Goal: Task Accomplishment & Management: Manage account settings

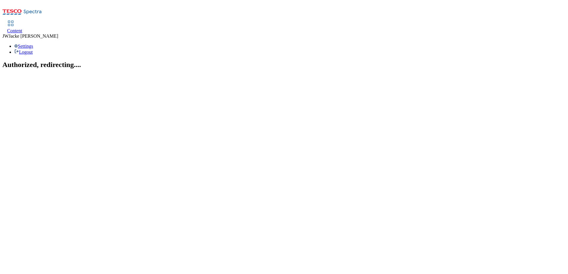
click at [22, 28] on span "Content" at bounding box center [14, 30] width 15 height 5
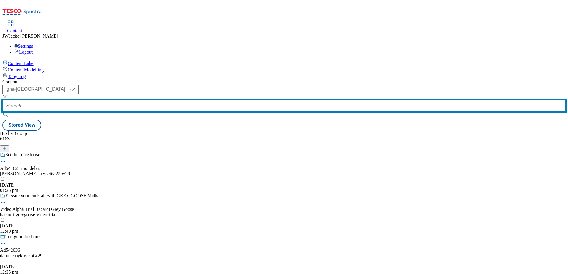
click at [152, 100] on input "text" at bounding box center [283, 106] width 563 height 12
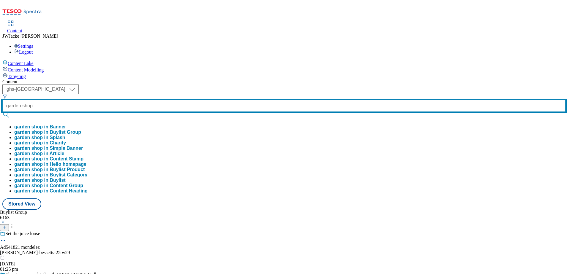
click at [2, 112] on button "submit" at bounding box center [6, 115] width 8 height 6
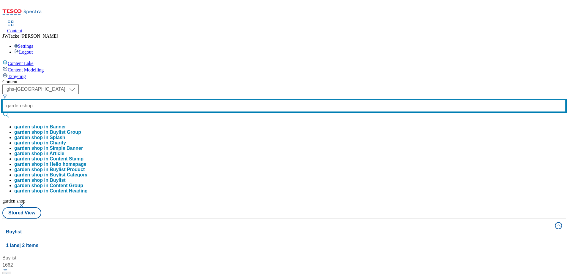
scroll to position [148, 0]
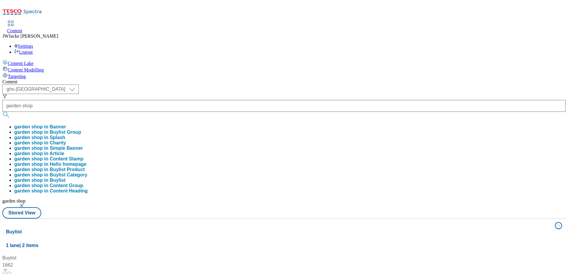
click at [278, 255] on div "Buylist 1662 Shop all Shop all / whoosh-ecoupon / shop-all 4 Apr 2024 03:55 am …" at bounding box center [284, 255] width 556 height 0
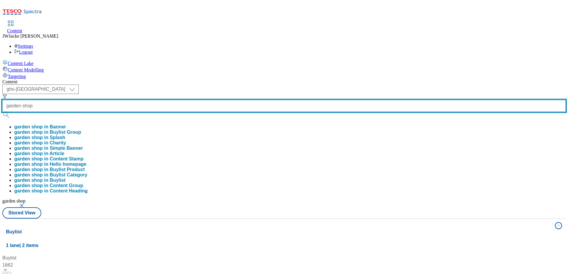
drag, startPoint x: 170, startPoint y: 43, endPoint x: 134, endPoint y: 41, distance: 36.6
click at [134, 85] on div "( optional ) ghs-uk group-comms ghs-uk garden shop garden shop in Banner garden…" at bounding box center [283, 146] width 563 height 123
paste input "the-garden-"
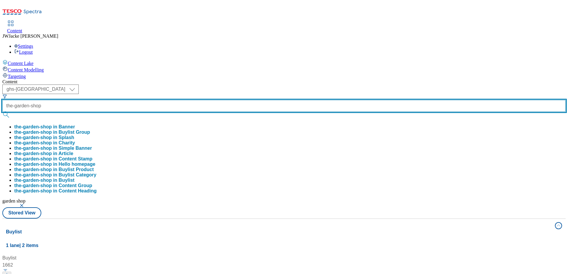
type input "the-garden-shop"
click at [2, 112] on button "submit" at bounding box center [6, 115] width 8 height 6
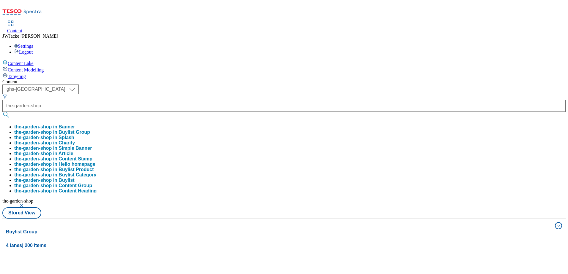
click at [90, 130] on button "the-garden-shop in Buylist Group" at bounding box center [52, 132] width 76 height 5
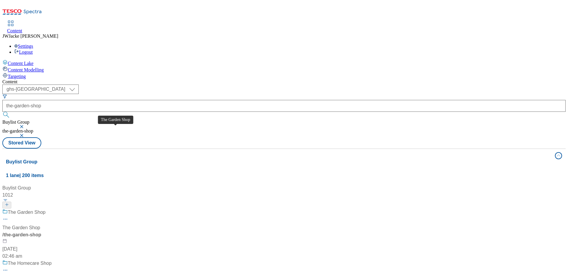
click at [40, 225] on div "The Garden Shop" at bounding box center [21, 228] width 38 height 7
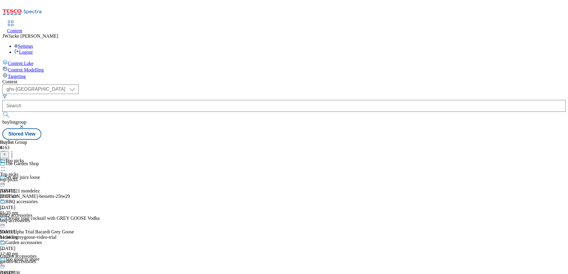
scroll to position [58, 0]
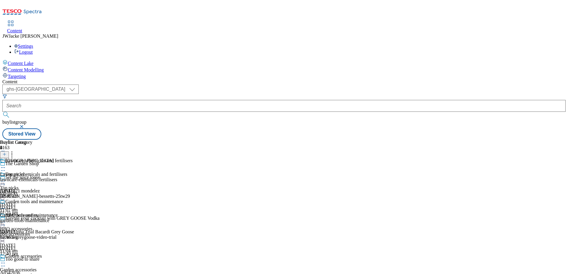
click at [54, 273] on div "garden-accessories" at bounding box center [27, 275] width 54 height 5
click at [54, 232] on div "bbq-accessories" at bounding box center [27, 234] width 54 height 5
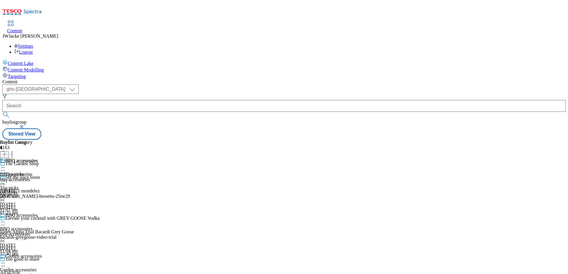
scroll to position [178, 0]
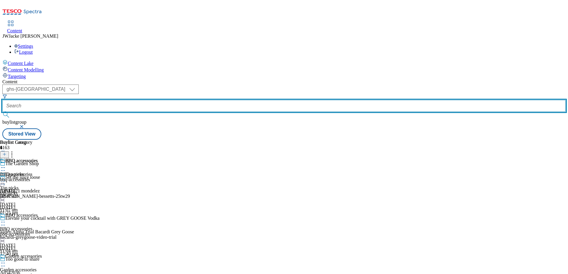
click at [171, 100] on input "text" at bounding box center [283, 106] width 563 height 12
paste input "the-garden-shop"
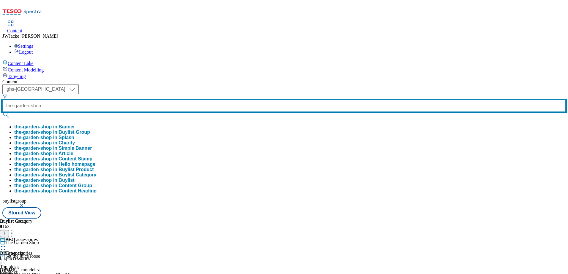
type input "the-garden-shop"
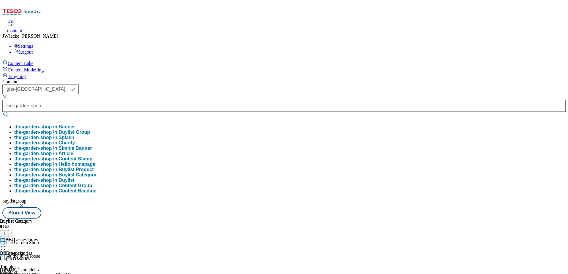
click at [90, 130] on button "the-garden-shop in Buylist Group" at bounding box center [52, 132] width 76 height 5
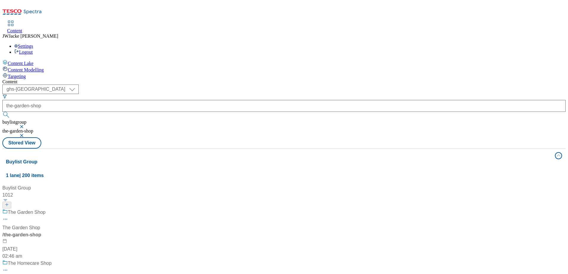
click at [77, 232] on div "/ the-garden-shop" at bounding box center [39, 235] width 74 height 7
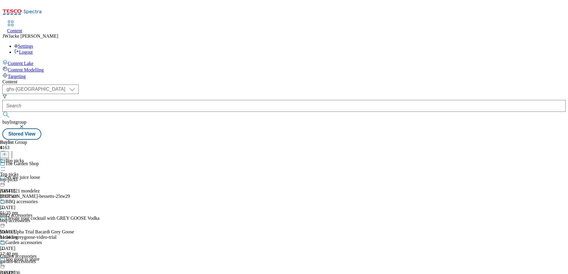
click at [25, 125] on button "button" at bounding box center [22, 127] width 6 height 4
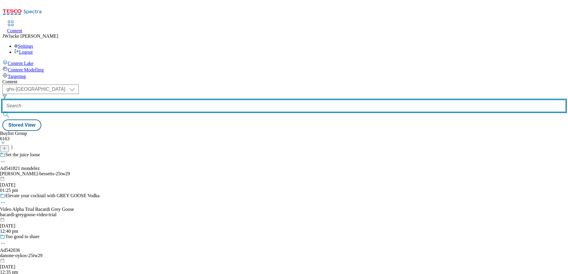
click at [170, 100] on input "text" at bounding box center [283, 106] width 563 height 12
paste input "the-garden-shop"
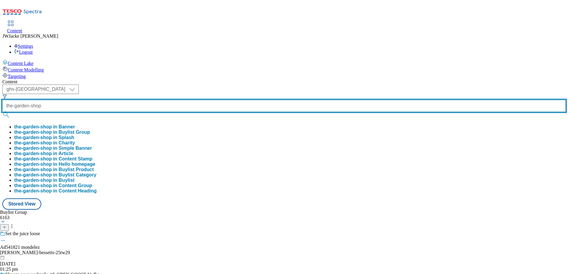
type input "the-garden-shop"
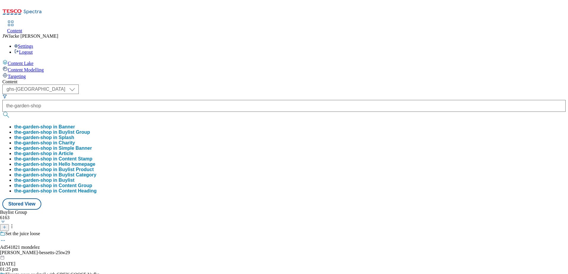
click at [75, 124] on button "the-garden-shop in Banner" at bounding box center [44, 126] width 61 height 5
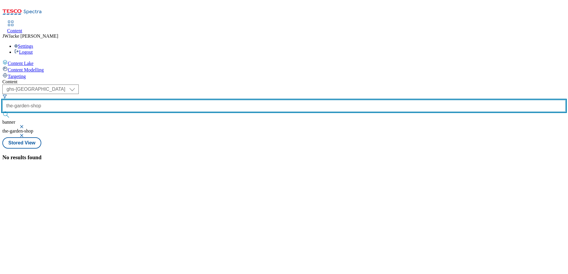
click at [179, 100] on input "the-garden-shop" at bounding box center [283, 106] width 563 height 12
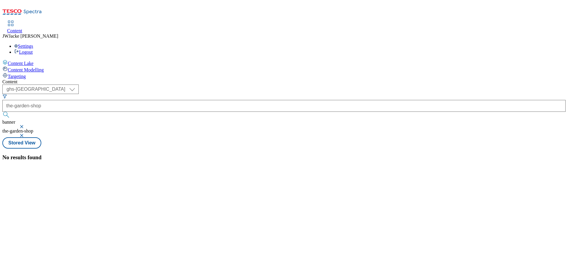
click at [25, 125] on button "button" at bounding box center [22, 127] width 6 height 4
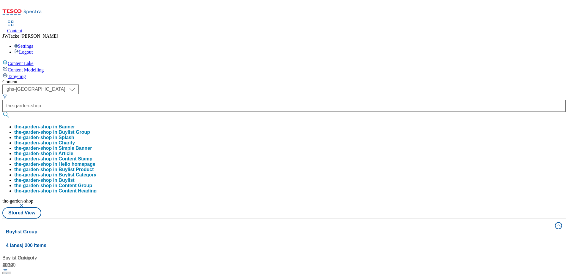
click at [90, 130] on button "the-garden-shop in Buylist Group" at bounding box center [52, 132] width 76 height 5
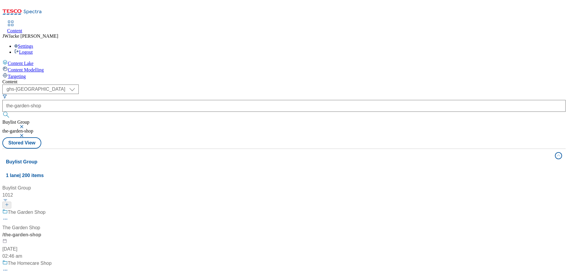
click at [110, 232] on div "/ the-garden-shop" at bounding box center [56, 235] width 108 height 7
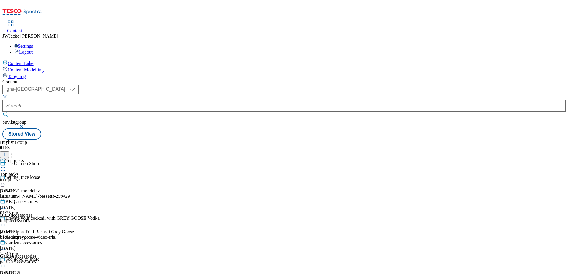
click at [54, 218] on div "bbq-accessories" at bounding box center [27, 220] width 54 height 5
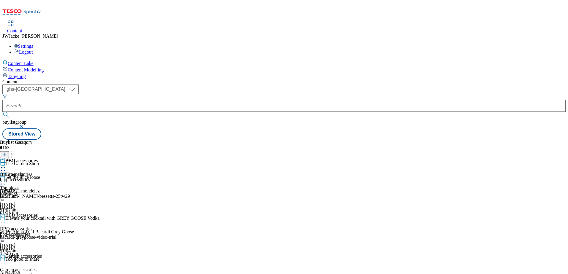
click at [38, 177] on div "bbq-accessories" at bounding box center [19, 179] width 38 height 5
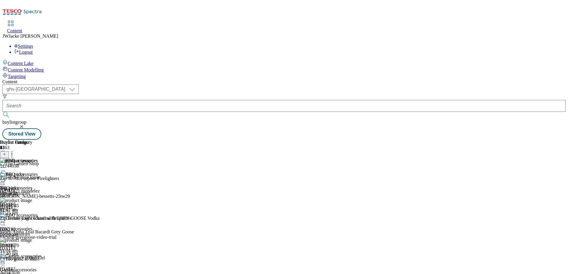
click at [54, 191] on div "top-picks" at bounding box center [27, 193] width 54 height 5
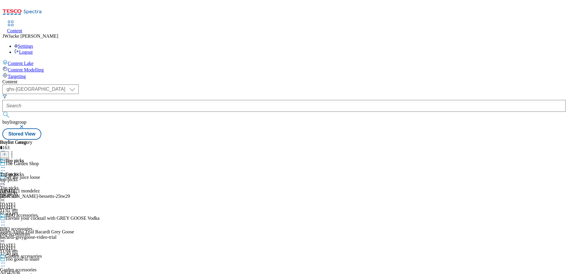
click at [32, 177] on div "top-picks" at bounding box center [16, 179] width 32 height 5
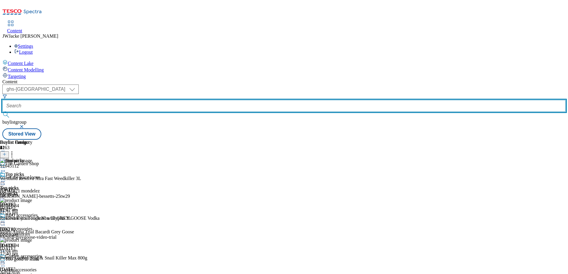
click at [159, 100] on input "text" at bounding box center [283, 106] width 563 height 12
paste input "the-garden-shop"
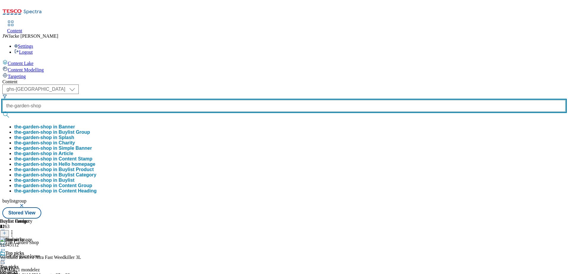
type input "the-garden-shop"
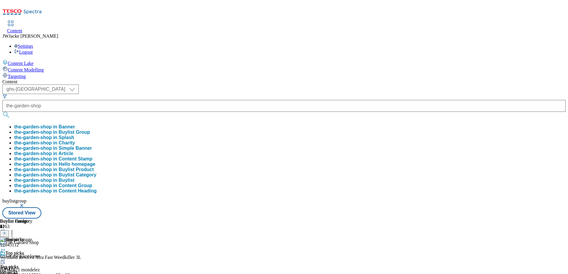
click at [92, 189] on button "the-garden-shop in Content Group" at bounding box center [53, 185] width 78 height 5
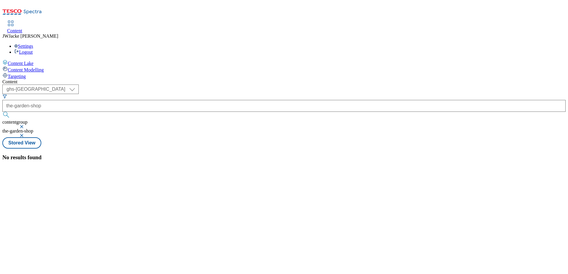
click at [25, 125] on button "button" at bounding box center [22, 127] width 6 height 4
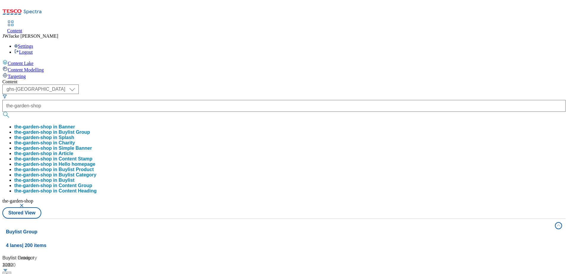
click at [25, 204] on button "button" at bounding box center [22, 206] width 6 height 4
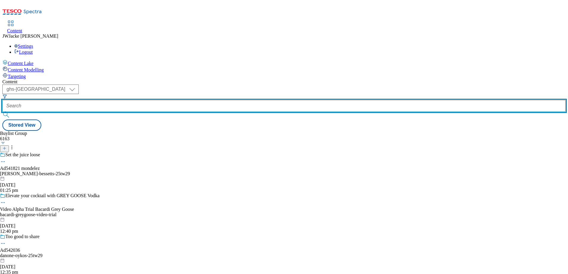
click at [165, 100] on input "text" at bounding box center [283, 106] width 563 height 12
paste input "the-garden-shop"
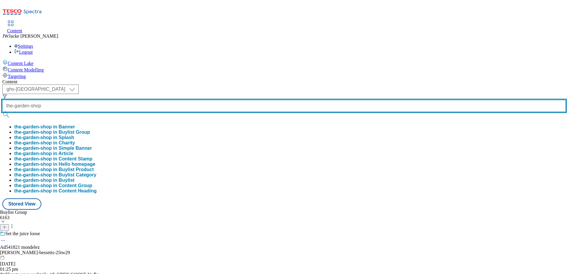
type input "the-garden-shop"
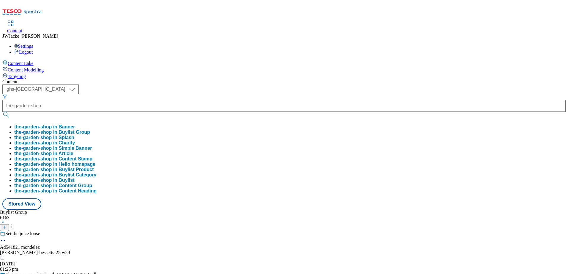
click at [90, 130] on button "the-garden-shop in Buylist Group" at bounding box center [52, 132] width 76 height 5
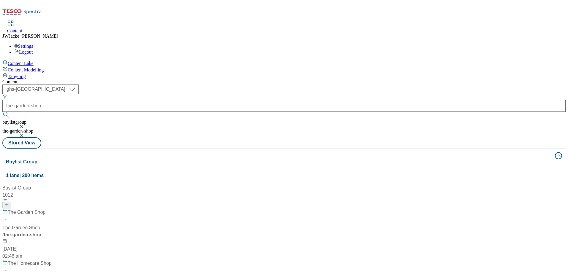
scroll to position [1396, 0]
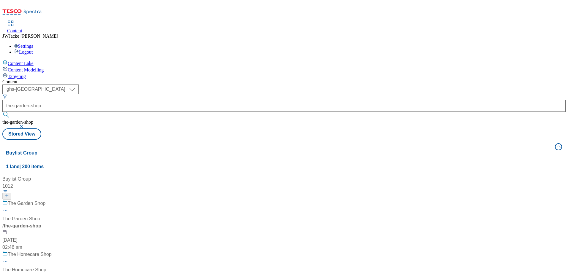
click at [110, 200] on div "The Garden Shop" at bounding box center [56, 207] width 108 height 15
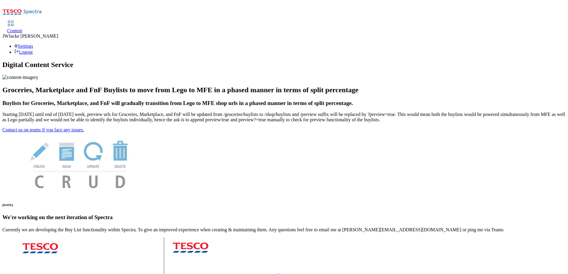
click at [22, 28] on span "Content" at bounding box center [14, 30] width 15 height 5
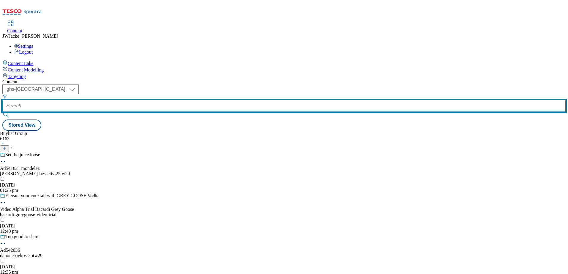
click at [159, 100] on input "text" at bounding box center [283, 106] width 563 height 12
paste input "the-garden-shop"
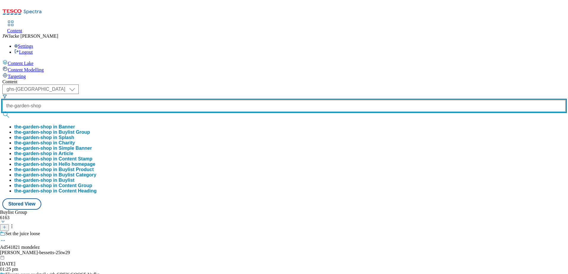
type input "the-garden-shop"
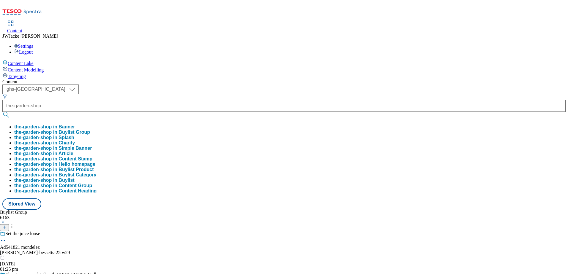
click at [75, 124] on button "the-garden-shop in Banner" at bounding box center [44, 126] width 61 height 5
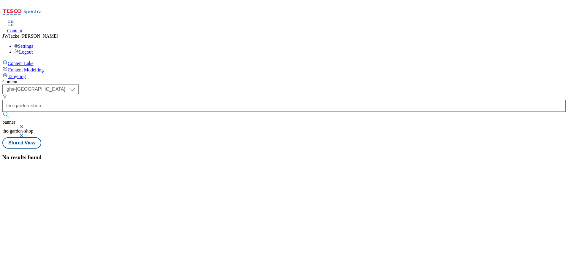
click at [25, 125] on button "button" at bounding box center [22, 127] width 6 height 4
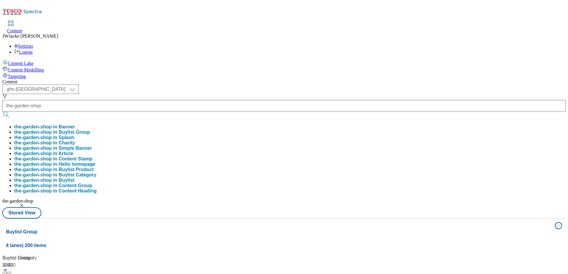
click at [90, 130] on button "the-garden-shop in Buylist Group" at bounding box center [52, 132] width 76 height 5
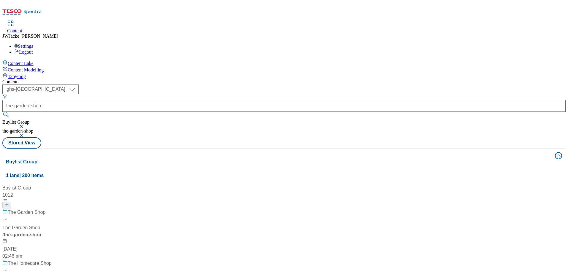
click at [110, 209] on div "The Garden Shop The Garden Shop / the-garden-shop [DATE] 02:46 am" at bounding box center [56, 234] width 108 height 51
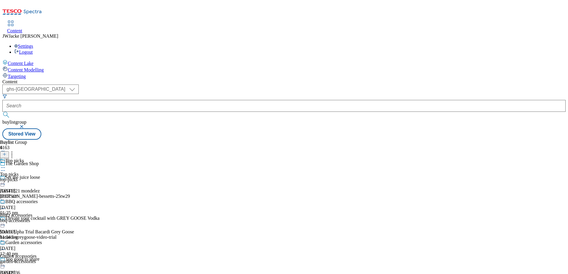
scroll to position [58, 0]
click at [54, 259] on div "garden-accessories" at bounding box center [27, 261] width 54 height 5
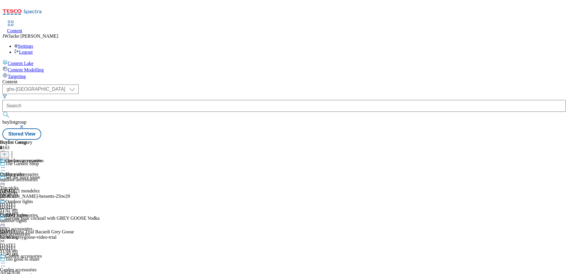
click at [15, 151] on icon at bounding box center [12, 154] width 6 height 6
click at [464, 140] on div "Buylist Group 6163 The Garden Shop Set the juice loose Ad541821 mondelez mondel…" at bounding box center [283, 140] width 563 height 0
click at [15, 151] on icon at bounding box center [12, 154] width 6 height 6
click at [483, 140] on div "Buylist Group 6163 The Garden Shop Set the juice loose Ad541821 mondelez mondel…" at bounding box center [283, 140] width 563 height 0
click at [54, 140] on div "Buylist" at bounding box center [27, 142] width 54 height 5
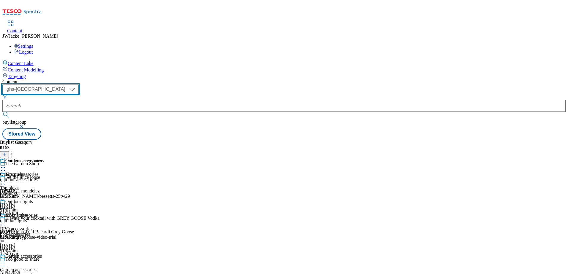
click at [79, 85] on select "ghs-uk group-comms" at bounding box center [40, 90] width 76 height 10
click at [271, 79] on div "Content ( optional ) ghs-uk group-comms ghs-uk buylistgroup Stored View Buylist…" at bounding box center [283, 109] width 563 height 61
click at [25, 125] on button "button" at bounding box center [22, 127] width 6 height 4
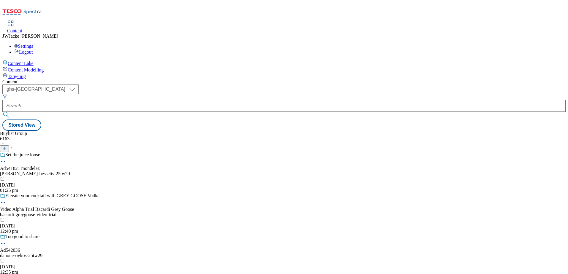
scroll to position [2337, 0]
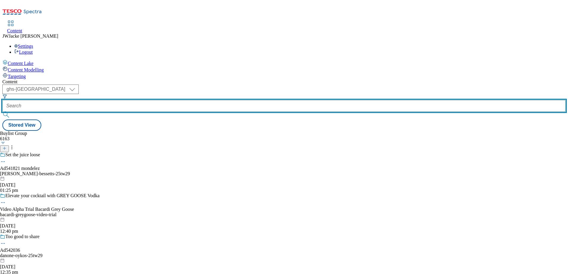
click at [163, 100] on input "text" at bounding box center [283, 106] width 563 height 12
paste input "garden-buildings-and-storage"
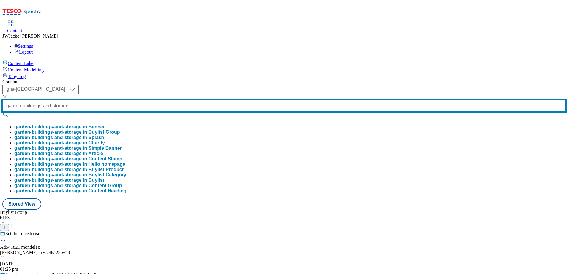
scroll to position [0, 11]
type input "garden-buildings-and-storage"
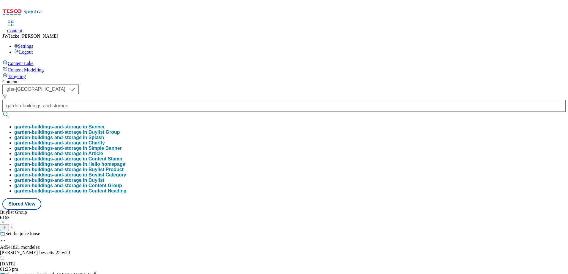
click at [120, 130] on button "garden-buildings-and-storage in Buylist Group" at bounding box center [67, 132] width 106 height 5
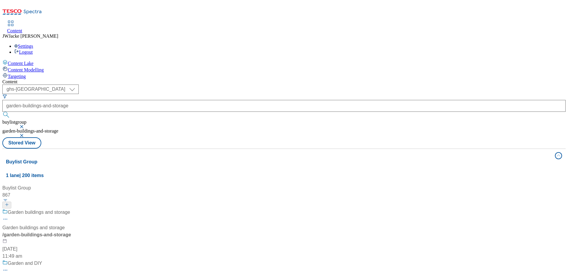
click at [90, 209] on div "Garden buildings and storage Garden buildings and storage / garden-buildings-an…" at bounding box center [46, 234] width 88 height 51
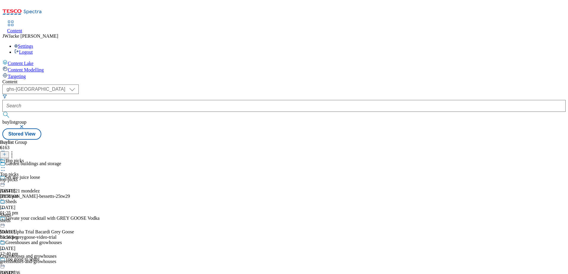
scroll to position [181, 0]
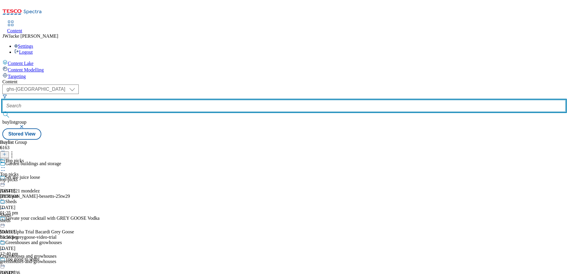
click at [157, 100] on input "text" at bounding box center [283, 106] width 563 height 12
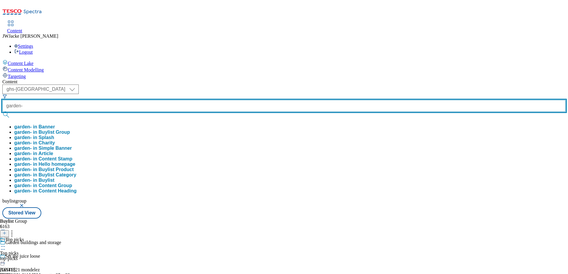
paste input "lawnmowers-and-power-tools"
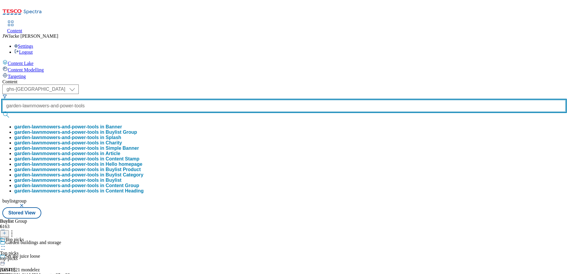
scroll to position [0, 26]
type input "garden-lawnmowers-and-power-tools"
click at [2, 112] on button "submit" at bounding box center [6, 115] width 8 height 6
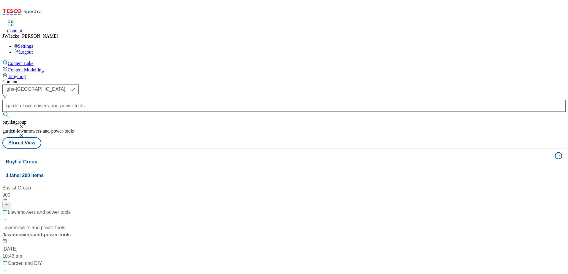
click at [77, 209] on div "Lawnmowers and power tools" at bounding box center [39, 216] width 74 height 15
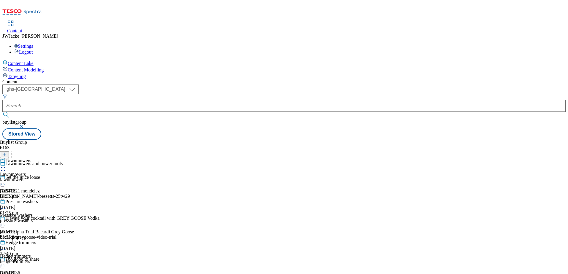
click at [38, 158] on div "Lawnmowers Lawnmowers lawnmowers [DATE] 03:55 pm" at bounding box center [19, 178] width 38 height 41
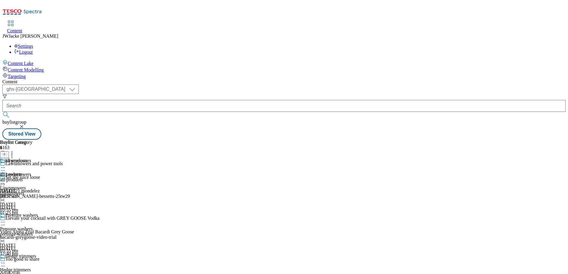
click at [2, 181] on circle at bounding box center [1, 181] width 1 height 1
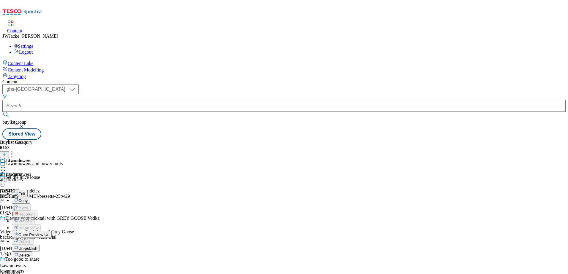
click at [37, 246] on span "Un-publish" at bounding box center [27, 248] width 19 height 4
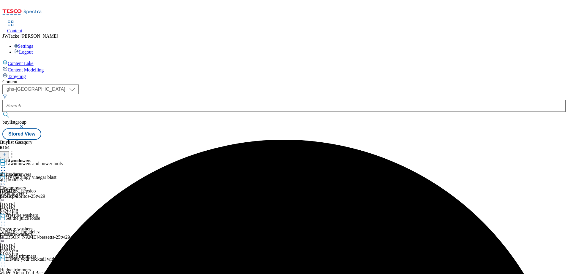
click at [32, 177] on div "all-products" at bounding box center [16, 179] width 32 height 5
click at [38, 191] on div "lawnmowers" at bounding box center [19, 193] width 38 height 5
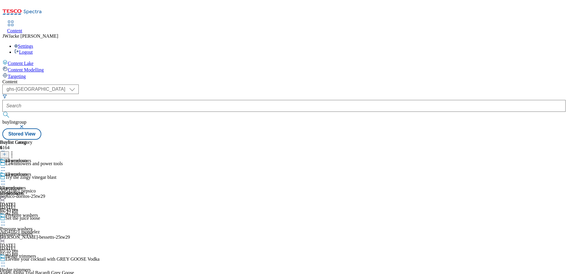
click at [32, 191] on div "all-products" at bounding box center [16, 193] width 32 height 5
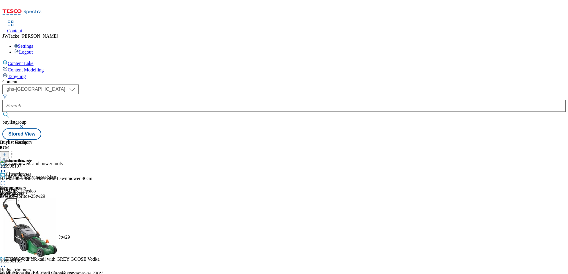
click at [7, 152] on icon at bounding box center [4, 154] width 4 height 4
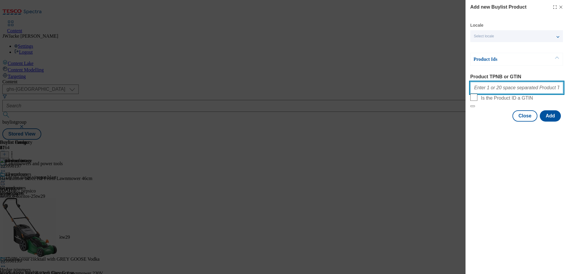
click at [496, 88] on input "Product TPNB or GTIN" at bounding box center [516, 88] width 93 height 12
paste input "105998201 105372638 105259003 105998199 105481923 105297364 105998202 105998205…"
type input "105998201 105372638 105259003 105998199 105481923 105297364 105998202 105998205…"
click at [551, 122] on button "Add" at bounding box center [550, 115] width 21 height 11
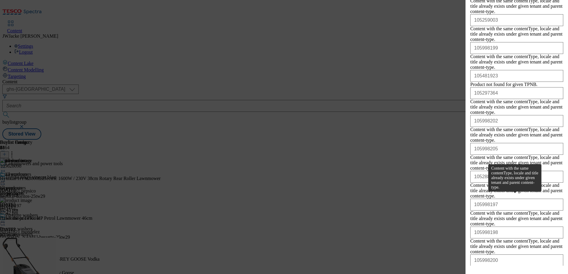
scroll to position [228, 0]
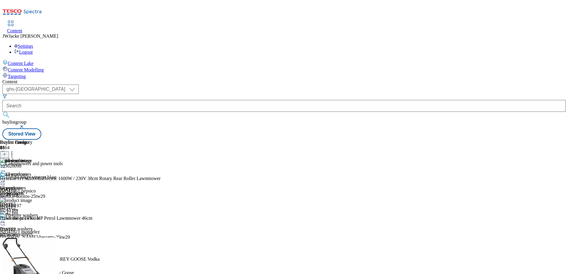
scroll to position [0, 0]
click at [15, 151] on icon at bounding box center [12, 154] width 6 height 6
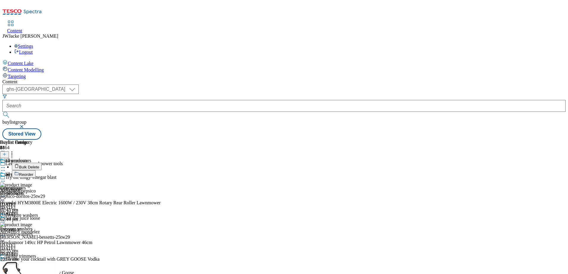
click at [36, 170] on button "Reorder" at bounding box center [24, 173] width 24 height 7
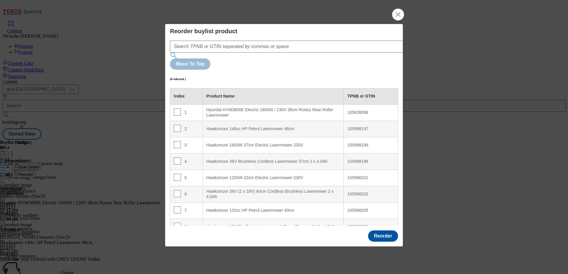
click at [173, 105] on td "1" at bounding box center [186, 113] width 33 height 16
click at [176, 109] on input "Modal" at bounding box center [177, 112] width 7 height 7
checkbox input "true"
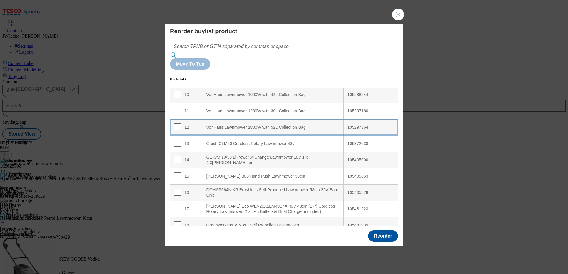
scroll to position [178, 0]
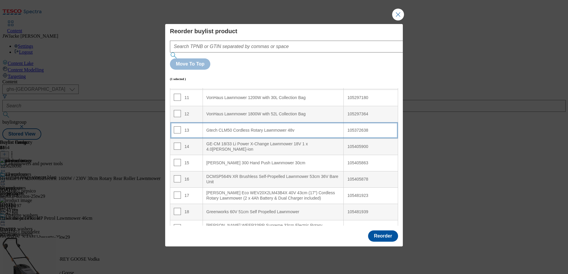
click at [192, 127] on div "13" at bounding box center [186, 131] width 25 height 9
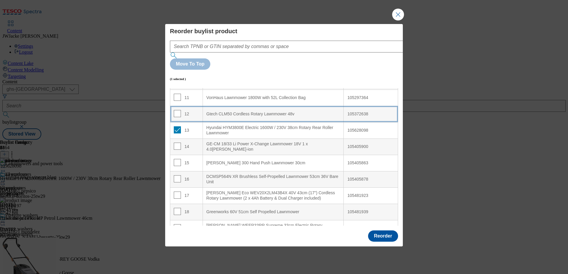
scroll to position [162, 0]
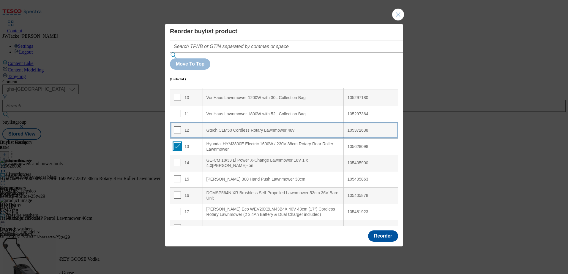
click at [178, 143] on input "Modal" at bounding box center [177, 146] width 7 height 7
checkbox input "false"
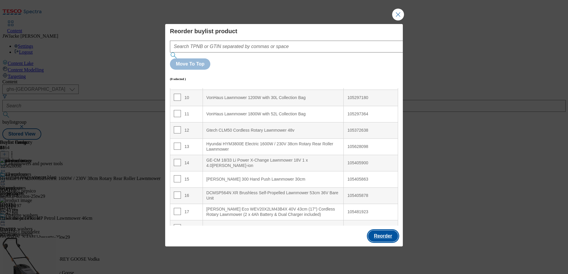
click at [378, 231] on button "Reorder" at bounding box center [383, 236] width 30 height 11
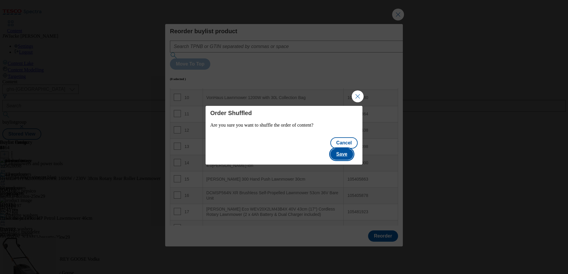
click at [344, 149] on button "Save" at bounding box center [341, 154] width 23 height 11
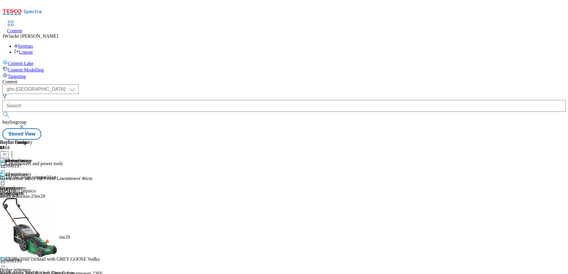
scroll to position [1542, 0]
click at [15, 151] on icon at bounding box center [12, 154] width 6 height 6
click at [42, 196] on div "all products all products all-products [DATE] 02:43 pm" at bounding box center [21, 216] width 42 height 41
click at [6, 178] on icon at bounding box center [3, 181] width 6 height 6
click at [31, 240] on span "Publish" at bounding box center [24, 242] width 13 height 4
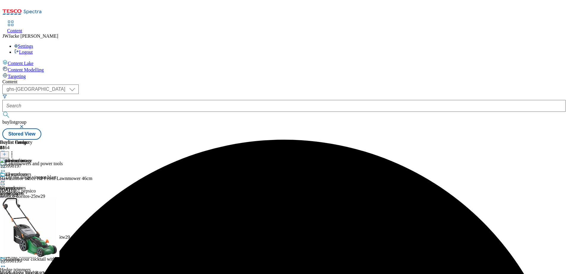
click at [6, 178] on icon at bounding box center [3, 181] width 6 height 6
click at [526, 140] on div "Buylist Group 6164 Lawnmowers and power tools Try the zingy vinegar blast Ad541…" at bounding box center [283, 140] width 563 height 0
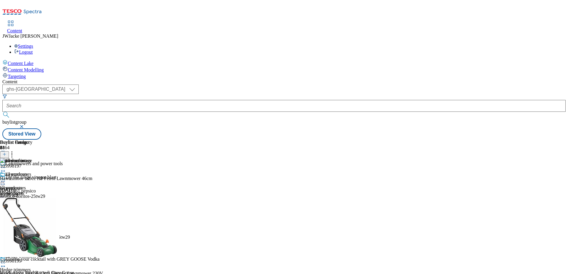
scroll to position [0, 0]
click at [9, 151] on button at bounding box center [4, 154] width 9 height 7
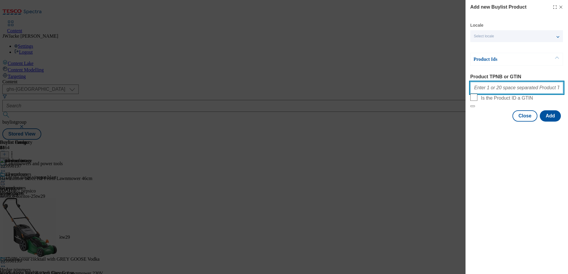
drag, startPoint x: 494, startPoint y: 88, endPoint x: 494, endPoint y: 93, distance: 4.8
click at [494, 88] on input "Product TPNB or GTIN" at bounding box center [516, 88] width 93 height 12
paste input "105426861 105425332 105952120 105297314 105553632 105569052 105553642 105569088…"
type input "105426861 105425332 105952120 105297314 105553632 105569052 105553642 105569088…"
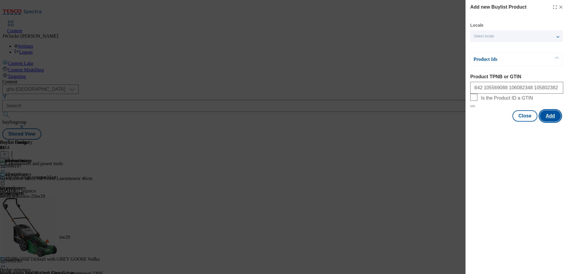
click at [549, 122] on button "Add" at bounding box center [550, 115] width 21 height 11
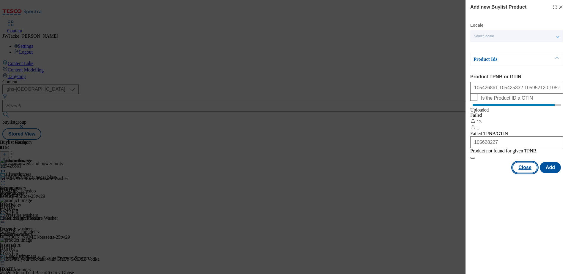
click at [530, 173] on button "Close" at bounding box center [524, 167] width 25 height 11
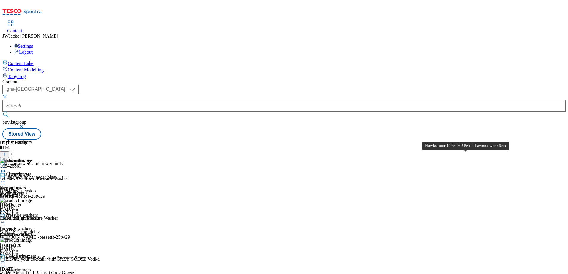
scroll to position [297, 0]
click at [15, 151] on icon at bounding box center [12, 154] width 6 height 6
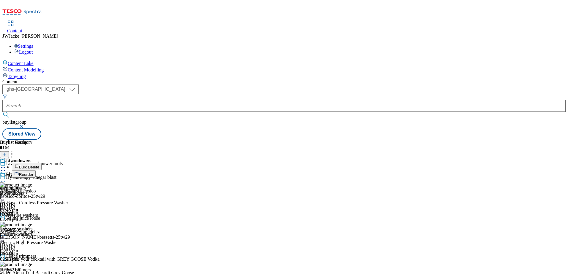
click at [36, 170] on button "Reorder" at bounding box center [24, 173] width 24 height 7
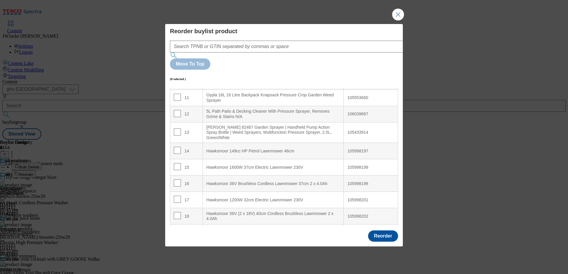
scroll to position [208, 0]
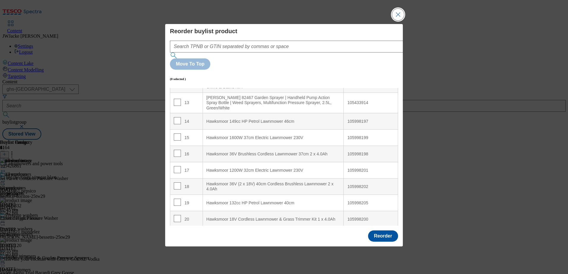
click at [397, 20] on button "Close Modal" at bounding box center [398, 15] width 12 height 12
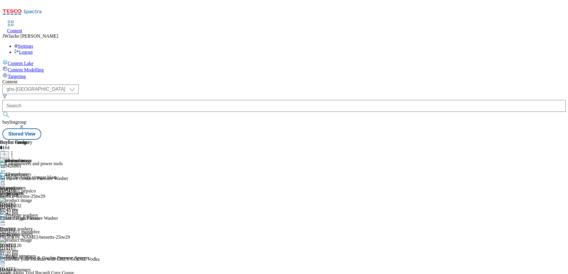
scroll to position [0, 0]
click at [6, 169] on icon at bounding box center [3, 172] width 6 height 6
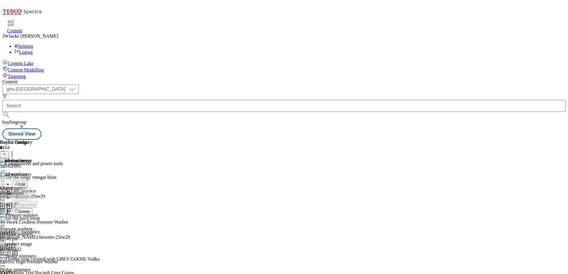
click at [30, 210] on span "Delete" at bounding box center [24, 212] width 12 height 4
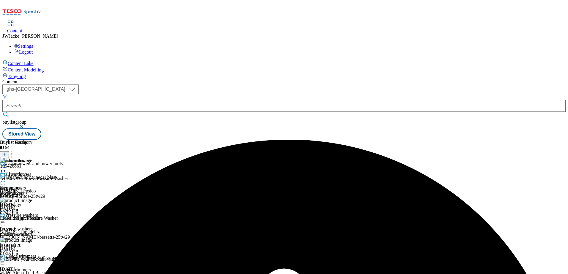
click at [6, 178] on icon at bounding box center [3, 181] width 6 height 6
click at [37, 246] on span "Un-publish" at bounding box center [27, 248] width 19 height 4
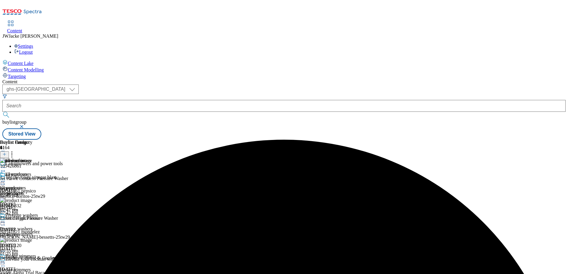
click at [6, 169] on icon at bounding box center [3, 172] width 6 height 6
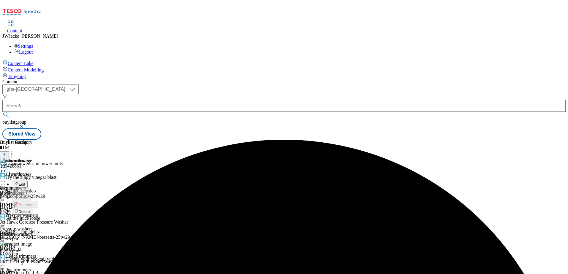
click at [30, 210] on span "Delete" at bounding box center [24, 212] width 12 height 4
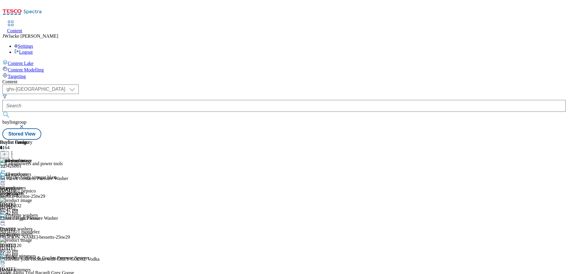
click at [6, 178] on icon at bounding box center [3, 181] width 6 height 6
click at [38, 226] on span "Un-preview" at bounding box center [28, 228] width 20 height 4
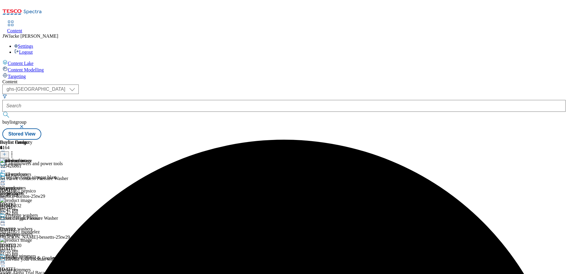
click at [6, 178] on icon at bounding box center [3, 181] width 6 height 6
click at [524, 140] on div "Buylist Group 6164 Lawnmowers and power tools Try the zingy vinegar blast Ad541…" at bounding box center [283, 140] width 563 height 0
click at [6, 169] on icon at bounding box center [3, 172] width 6 height 6
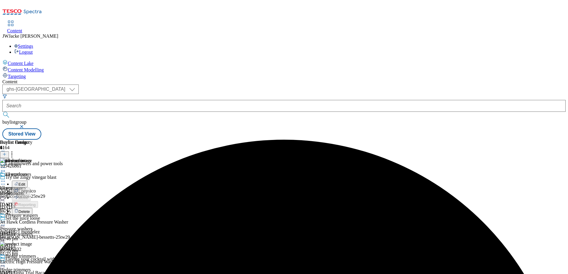
click at [30, 210] on span "Delete" at bounding box center [24, 212] width 12 height 4
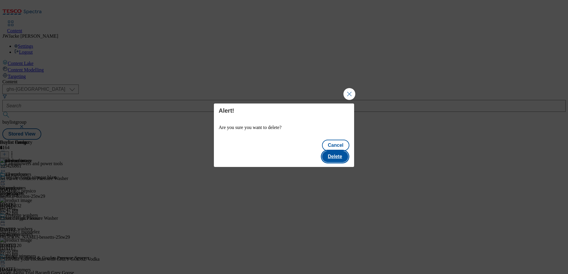
click at [338, 154] on button "Delete" at bounding box center [335, 156] width 26 height 11
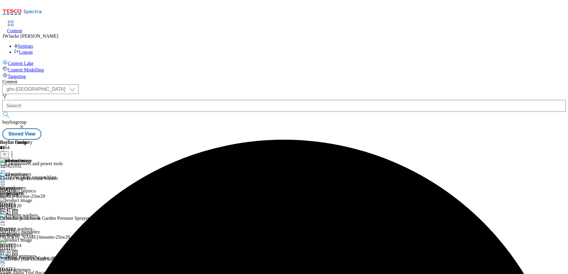
click at [6, 169] on icon at bounding box center [3, 172] width 6 height 6
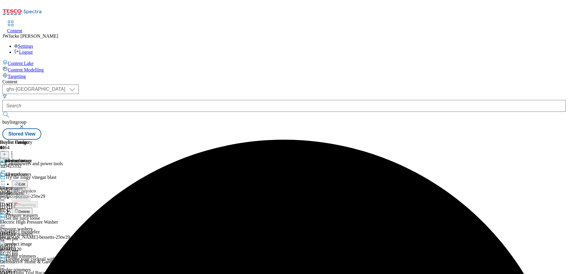
click at [30, 210] on span "Delete" at bounding box center [24, 212] width 12 height 4
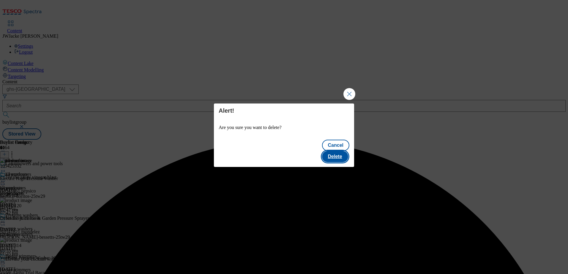
click at [344, 151] on button "Delete" at bounding box center [335, 156] width 26 height 11
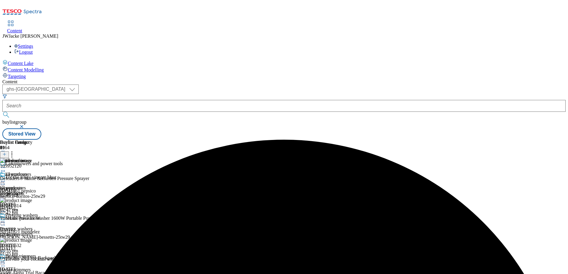
click at [6, 169] on icon at bounding box center [3, 172] width 6 height 6
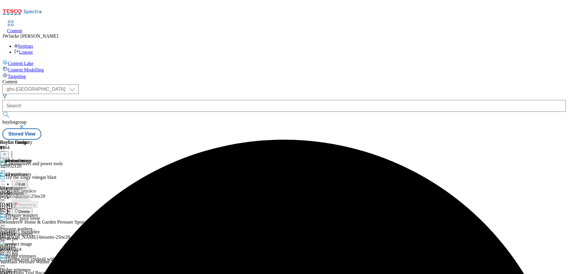
click at [30, 210] on span "Delete" at bounding box center [24, 212] width 12 height 4
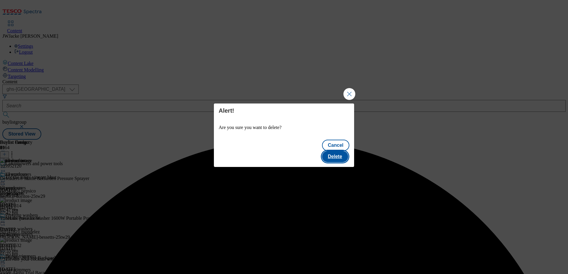
click at [345, 151] on button "Delete" at bounding box center [335, 156] width 26 height 11
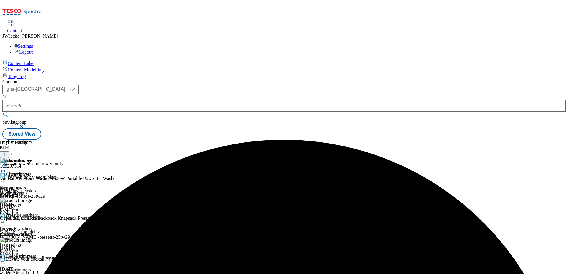
click at [6, 169] on icon at bounding box center [3, 172] width 6 height 6
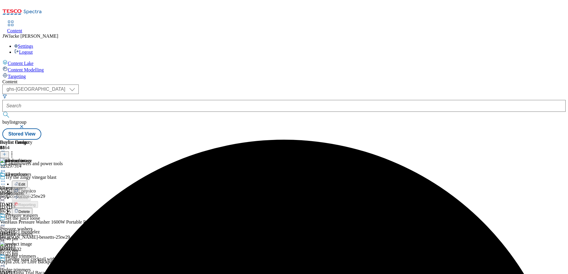
click at [30, 210] on span "Delete" at bounding box center [24, 212] width 12 height 4
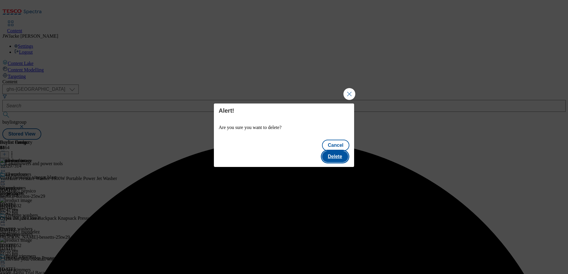
click at [337, 151] on button "Delete" at bounding box center [335, 156] width 26 height 11
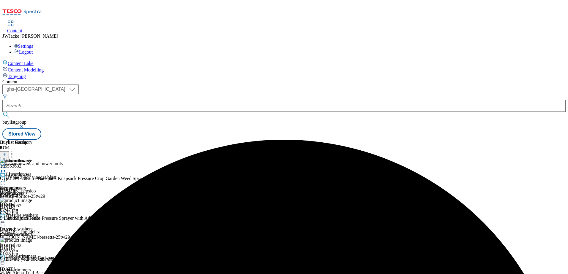
click at [6, 169] on icon at bounding box center [3, 172] width 6 height 6
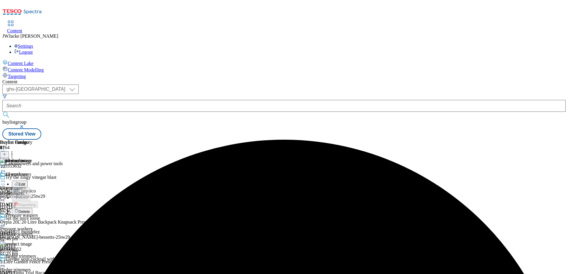
click at [30, 210] on span "Delete" at bounding box center [24, 212] width 12 height 4
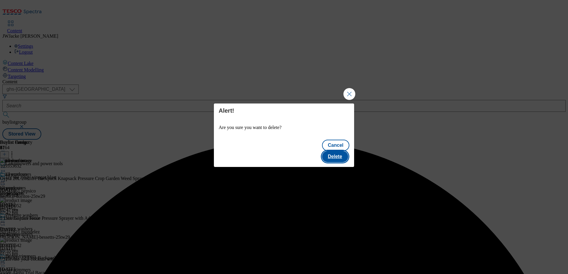
click at [343, 155] on button "Delete" at bounding box center [335, 156] width 26 height 11
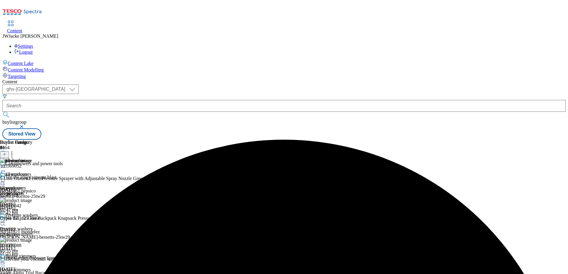
click at [2, 172] on circle at bounding box center [1, 172] width 1 height 1
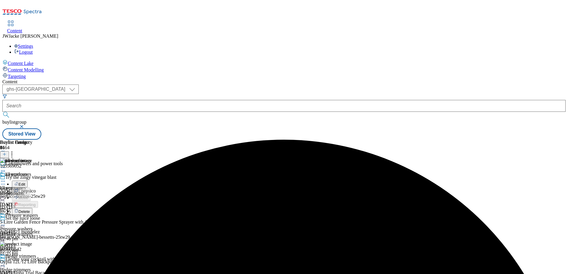
click at [30, 210] on span "Delete" at bounding box center [24, 212] width 12 height 4
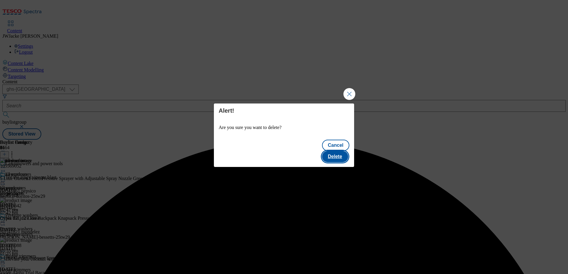
click at [336, 152] on button "Delete" at bounding box center [335, 156] width 26 height 11
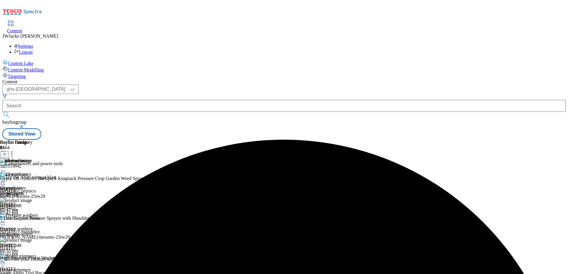
click at [6, 169] on icon at bounding box center [3, 172] width 6 height 6
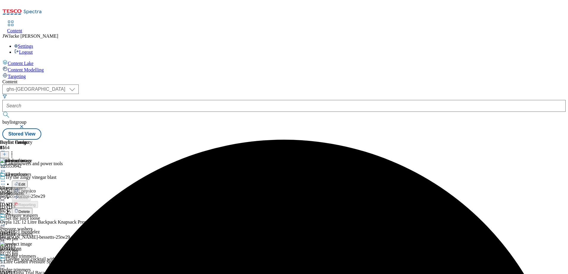
click at [30, 210] on span "Delete" at bounding box center [24, 212] width 12 height 4
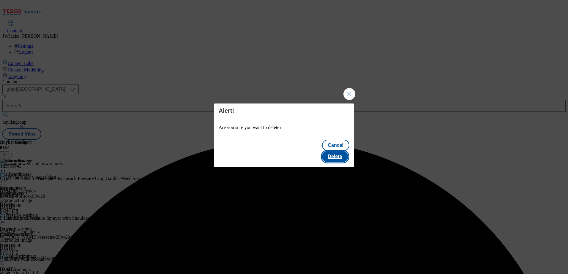
click at [326, 151] on button "Delete" at bounding box center [335, 156] width 26 height 11
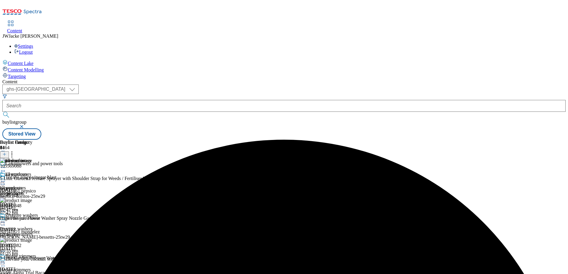
click at [6, 169] on icon at bounding box center [3, 172] width 6 height 6
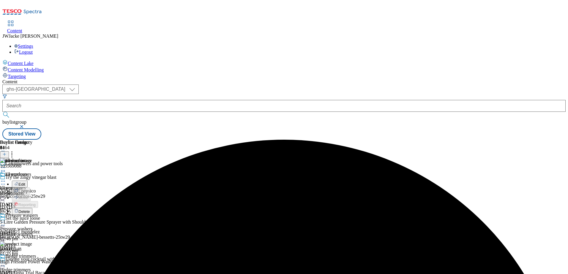
click at [30, 210] on span "Delete" at bounding box center [24, 212] width 12 height 4
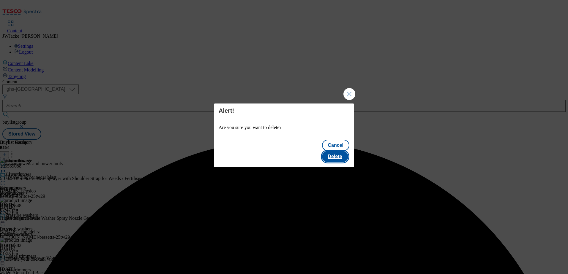
click at [348, 153] on button "Delete" at bounding box center [335, 156] width 26 height 11
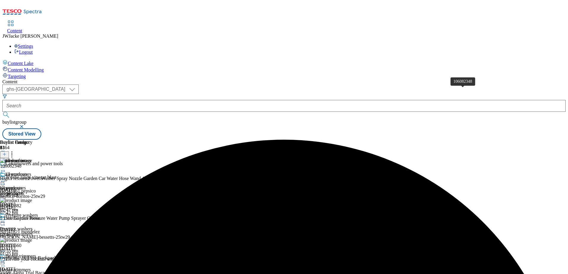
click at [21, 164] on span "106082348" at bounding box center [10, 166] width 21 height 5
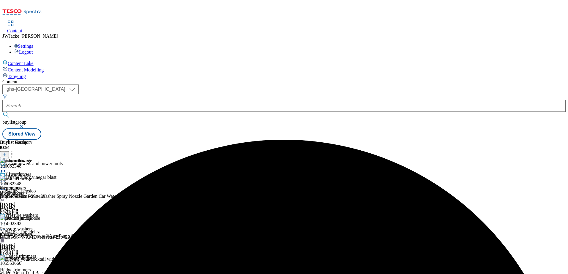
click at [6, 187] on icon at bounding box center [3, 190] width 6 height 6
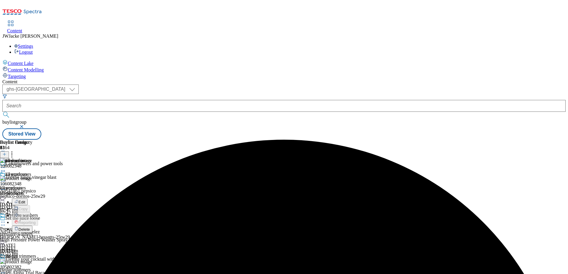
click at [30, 227] on span "Delete" at bounding box center [24, 229] width 12 height 4
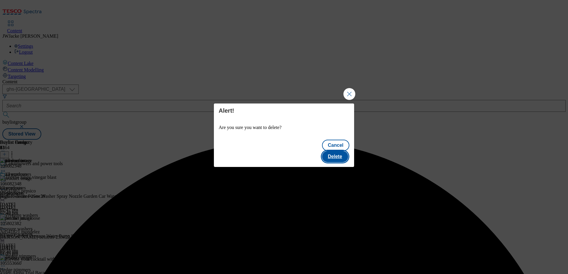
click at [336, 151] on button "Delete" at bounding box center [335, 156] width 26 height 11
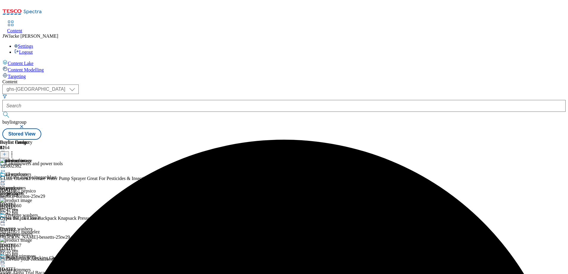
click at [6, 169] on icon at bounding box center [3, 172] width 6 height 6
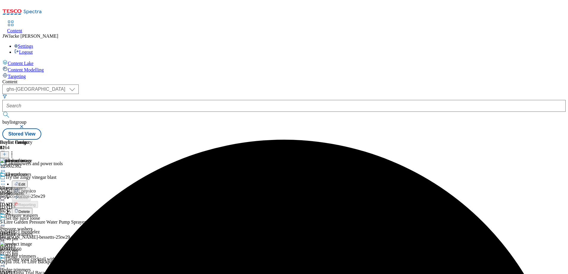
click at [30, 210] on span "Delete" at bounding box center [24, 212] width 12 height 4
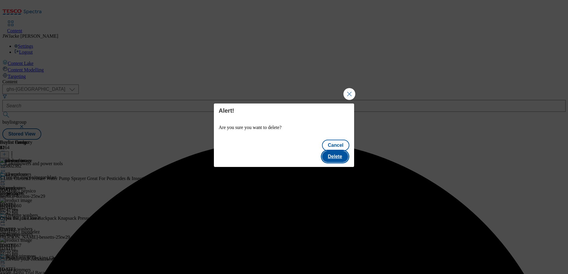
click at [333, 151] on button "Delete" at bounding box center [335, 156] width 26 height 11
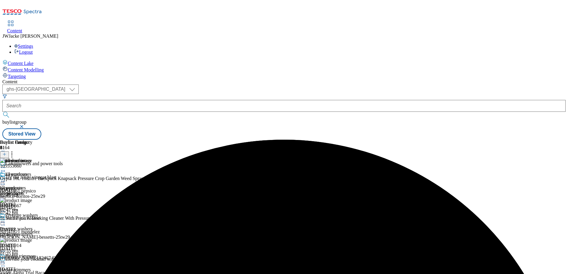
click at [6, 169] on icon at bounding box center [3, 172] width 6 height 6
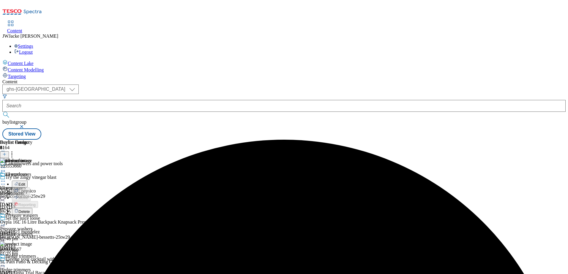
click at [30, 210] on span "Delete" at bounding box center [24, 212] width 12 height 4
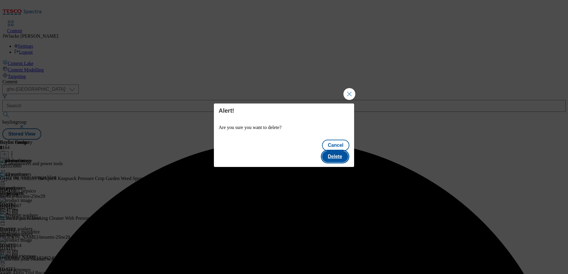
click at [342, 153] on button "Delete" at bounding box center [335, 156] width 26 height 11
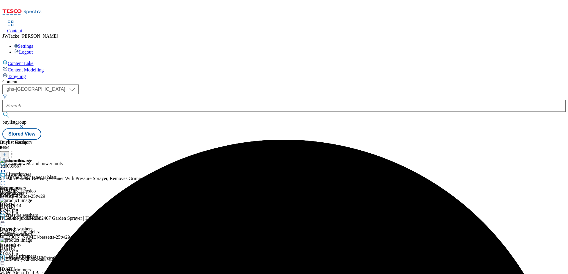
click at [6, 169] on icon at bounding box center [3, 172] width 6 height 6
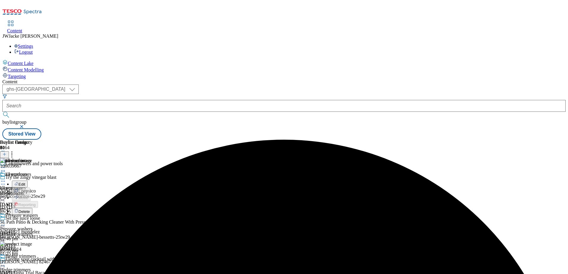
click at [30, 210] on span "Delete" at bounding box center [24, 212] width 12 height 4
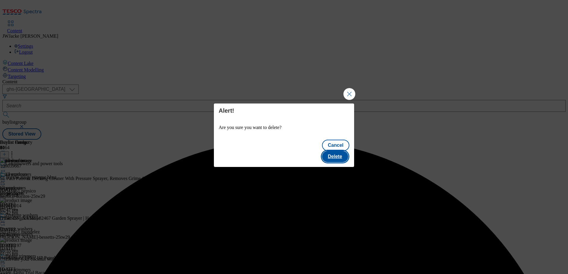
click at [338, 151] on button "Delete" at bounding box center [335, 156] width 26 height 11
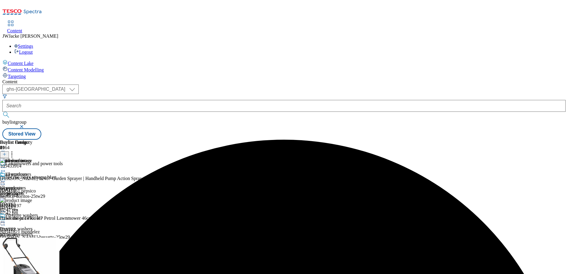
click at [6, 169] on icon at bounding box center [3, 172] width 6 height 6
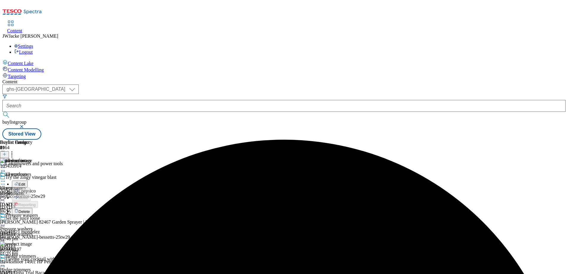
click at [30, 210] on span "Delete" at bounding box center [24, 212] width 12 height 4
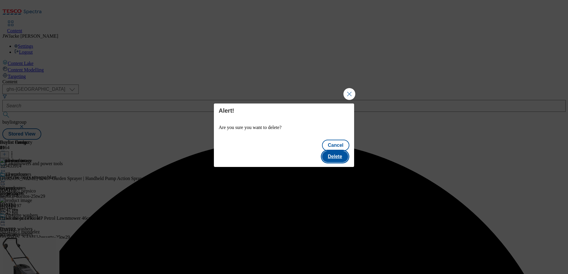
click at [344, 151] on button "Delete" at bounding box center [335, 156] width 26 height 11
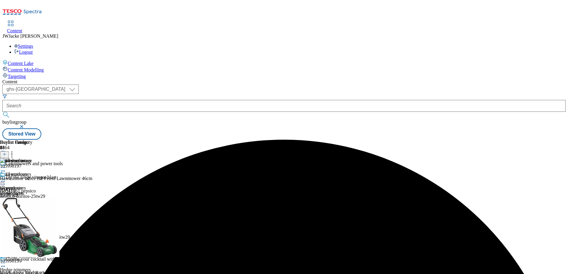
click at [32, 172] on div "all products all products all-products [DATE] 02:47 pm" at bounding box center [16, 192] width 32 height 41
click at [6, 178] on icon at bounding box center [3, 181] width 6 height 6
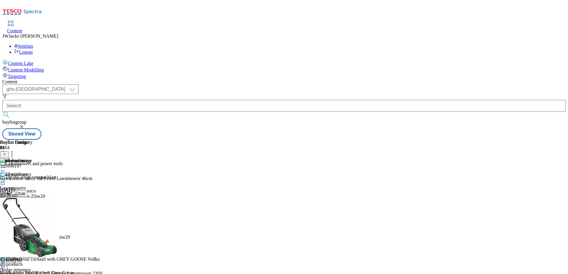
click at [41, 218] on li "Preview" at bounding box center [26, 221] width 29 height 7
click at [6, 178] on icon at bounding box center [3, 181] width 6 height 6
click at [32, 219] on span "Preview" at bounding box center [25, 221] width 14 height 4
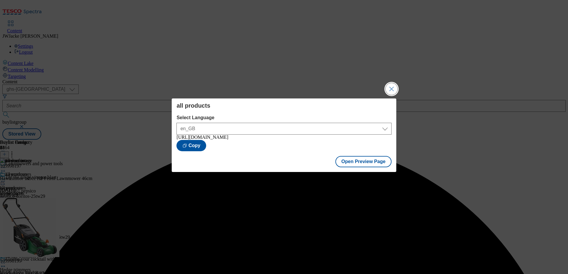
click at [393, 86] on button "Close Modal" at bounding box center [391, 89] width 12 height 12
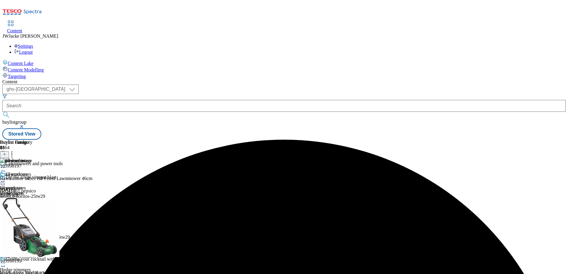
click at [6, 178] on icon at bounding box center [3, 181] width 6 height 6
click at [31, 240] on span "Publish" at bounding box center [24, 242] width 13 height 4
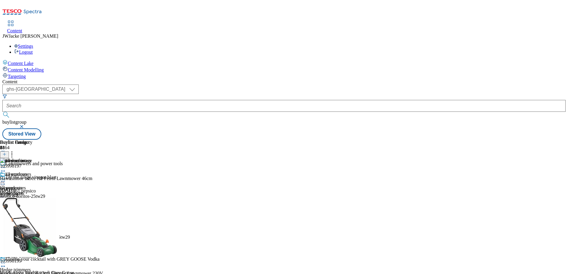
click at [38, 213] on div "Pressure washers Pressure washers pressure-washers [DATE] 03:55 pm" at bounding box center [19, 233] width 38 height 41
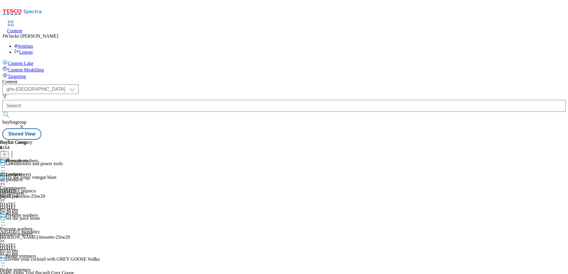
click at [6, 165] on icon at bounding box center [3, 168] width 6 height 6
click at [37, 233] on span "Un-publish" at bounding box center [27, 235] width 19 height 4
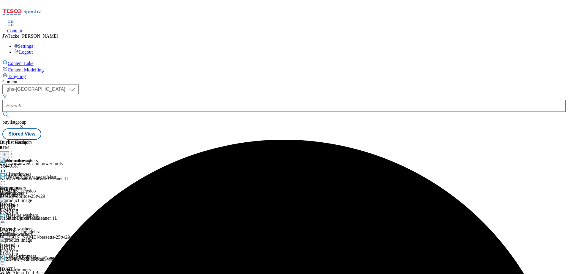
click at [9, 151] on button at bounding box center [4, 154] width 9 height 7
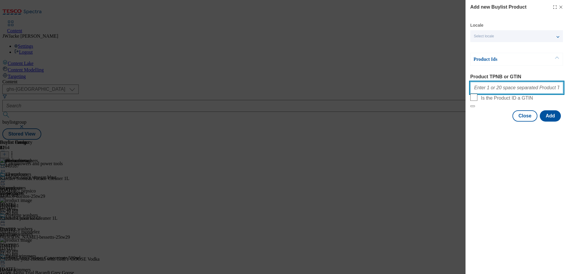
click at [497, 92] on input "Product TPNB or GTIN" at bounding box center [516, 88] width 93 height 12
paste input "105426861 105425332"
type input "105426861 105425332"
click at [540, 185] on div "Add new Buylist Product Locale Select locale English Welsh Product Ids Product …" at bounding box center [516, 137] width 102 height 274
click at [545, 122] on button "Add" at bounding box center [550, 115] width 21 height 11
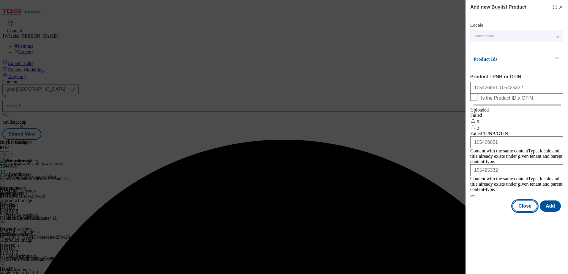
click at [526, 206] on button "Close" at bounding box center [524, 206] width 25 height 11
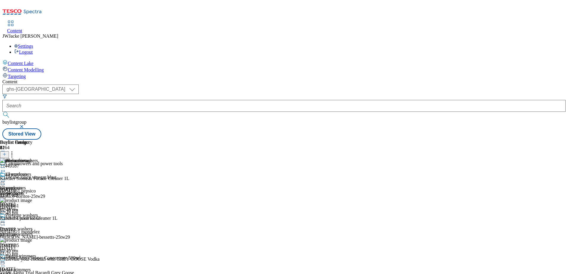
click at [9, 151] on button at bounding box center [4, 154] width 9 height 7
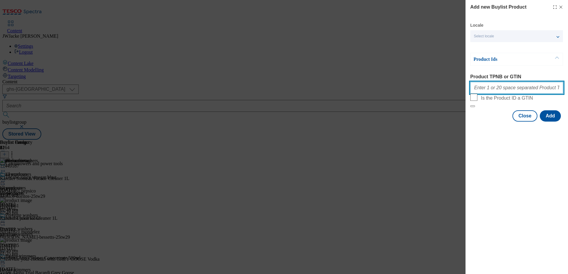
click at [507, 90] on input "Product TPNB or GTIN" at bounding box center [516, 88] width 93 height 12
paste input "105297314"
type input "105297314"
click at [556, 122] on button "Add" at bounding box center [550, 115] width 21 height 11
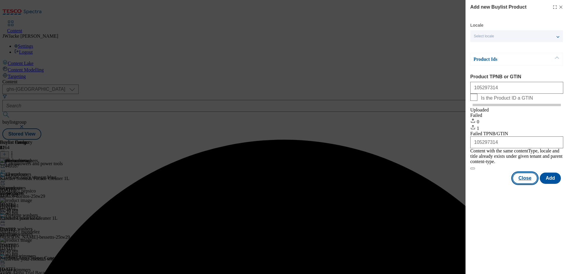
click at [524, 181] on button "Close" at bounding box center [524, 178] width 25 height 11
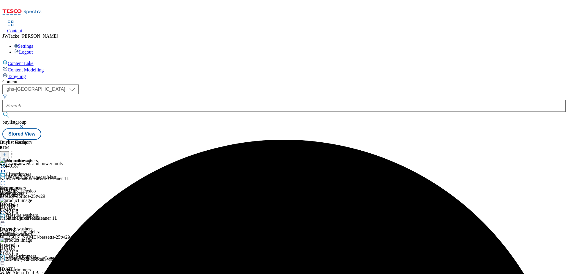
click at [15, 151] on icon at bounding box center [12, 154] width 6 height 6
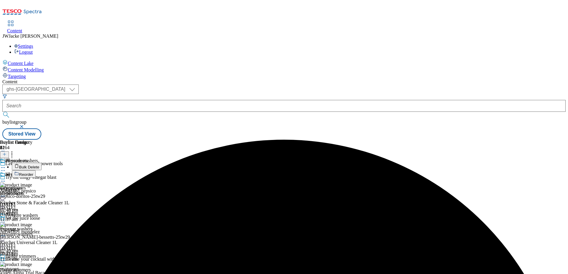
click at [36, 170] on button "Reorder" at bounding box center [24, 173] width 24 height 7
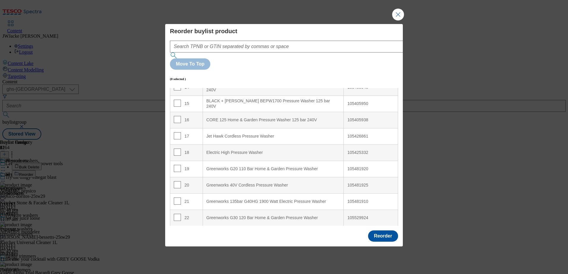
scroll to position [238, 0]
click at [177, 132] on input "Modal" at bounding box center [177, 135] width 7 height 7
checkbox input "true"
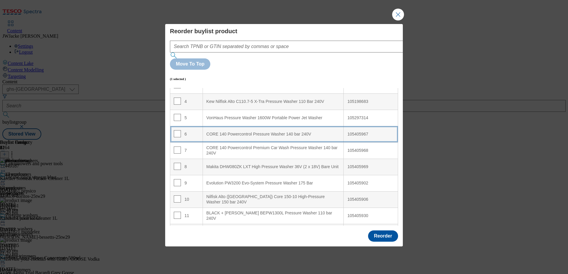
scroll to position [0, 0]
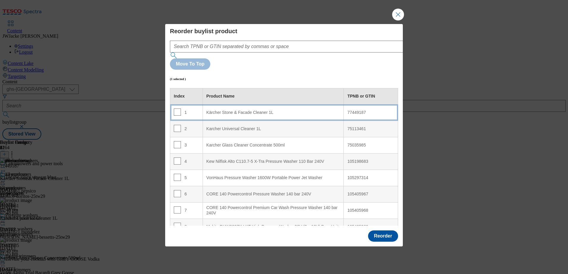
click at [238, 110] on div "Kärcher Stone & Facade Cleaner 1L" at bounding box center [273, 112] width 134 height 5
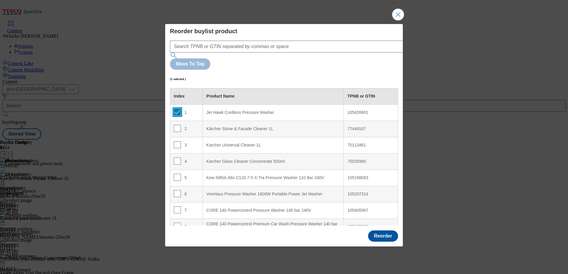
click at [177, 109] on input "Modal" at bounding box center [177, 112] width 7 height 7
checkbox input "false"
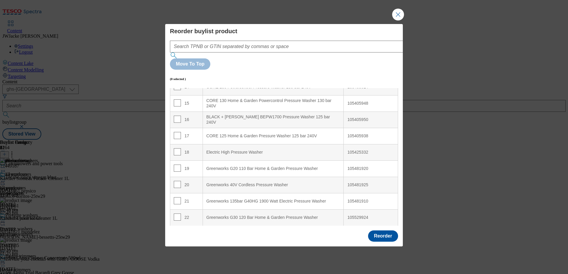
scroll to position [238, 0]
click at [178, 148] on input "Modal" at bounding box center [177, 151] width 7 height 7
checkbox input "true"
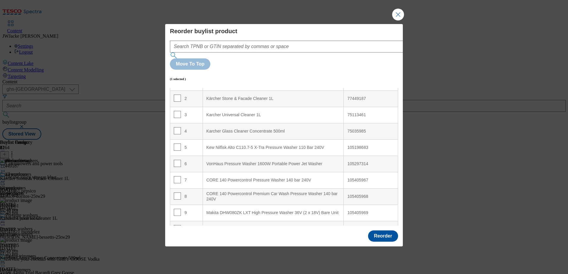
scroll to position [0, 0]
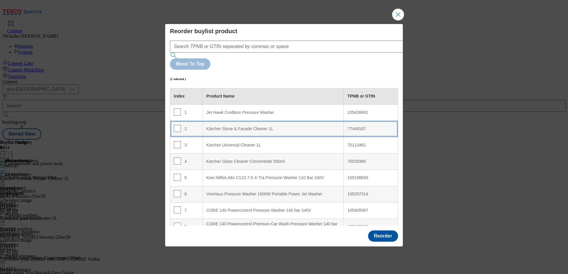
click at [234, 121] on 1L "Kärcher Stone & Facade Cleaner 1L" at bounding box center [273, 129] width 141 height 16
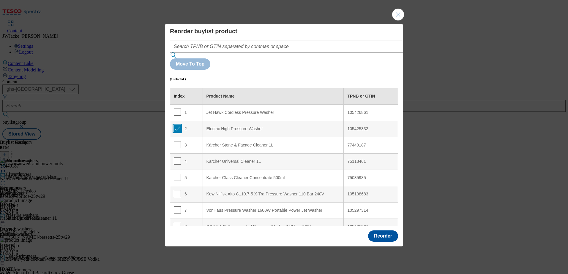
click at [179, 125] on input "Modal" at bounding box center [177, 128] width 7 height 7
checkbox input "false"
click at [384, 231] on button "Reorder" at bounding box center [383, 236] width 30 height 11
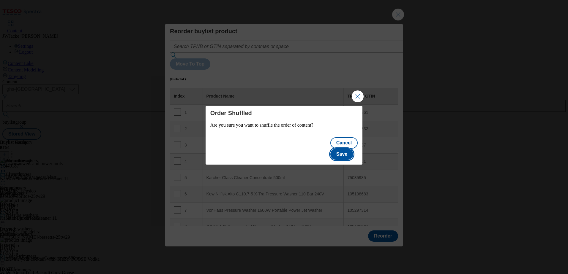
click at [352, 150] on button "Save" at bounding box center [341, 154] width 23 height 11
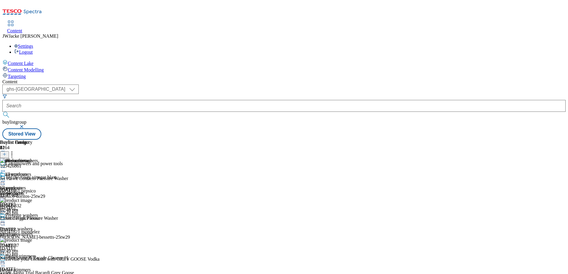
click at [6, 178] on icon at bounding box center [3, 181] width 6 height 6
click at [31, 240] on span "Publish" at bounding box center [24, 242] width 13 height 4
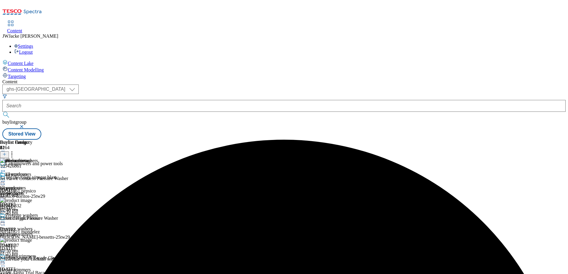
scroll to position [8, 0]
click at [31, 268] on span "Hedge trimmers" at bounding box center [15, 270] width 31 height 5
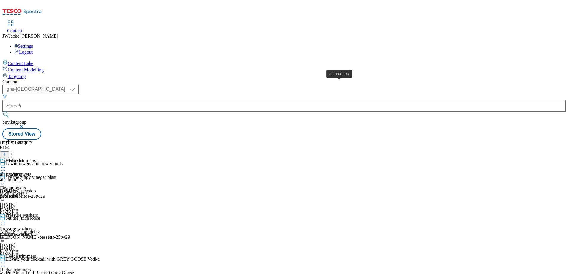
click at [28, 158] on span "all products" at bounding box center [16, 161] width 22 height 7
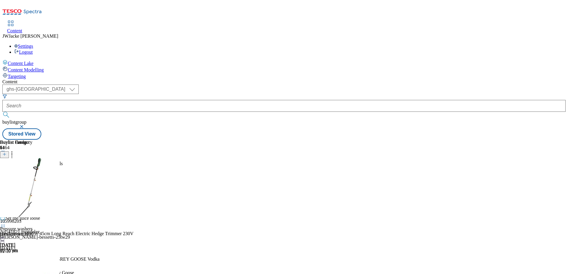
click at [6, 178] on icon at bounding box center [3, 181] width 6 height 6
click at [37, 246] on span "Un-publish" at bounding box center [27, 248] width 19 height 4
click at [7, 152] on icon at bounding box center [4, 154] width 4 height 4
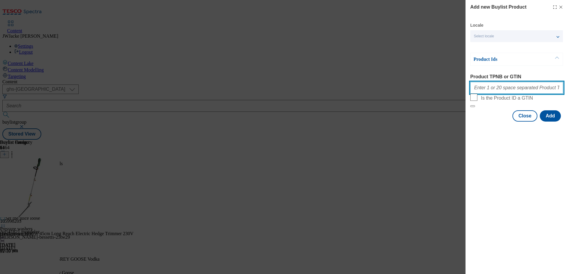
click at [500, 89] on input "Product TPNB or GTIN" at bounding box center [516, 88] width 93 height 12
paste input "105492797 105259004 105288513 105544733 105539716 105625725 105539763 105998207…"
type input "105492797 105259004 105288513 105544733 105539716 105625725 105539763 105998207…"
click at [549, 122] on button "Add" at bounding box center [550, 115] width 21 height 11
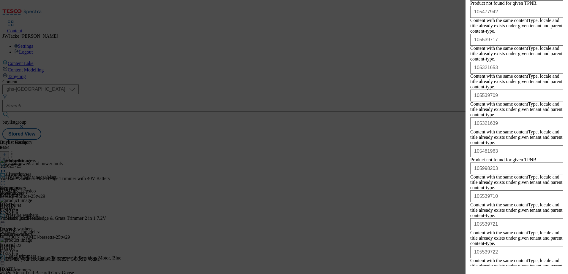
scroll to position [582, 0]
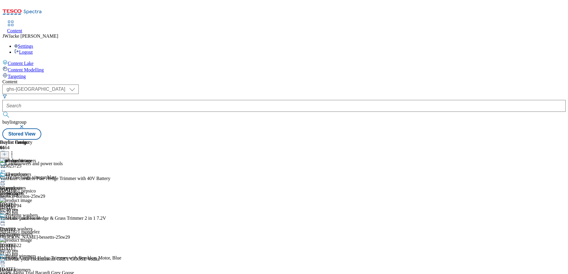
scroll to position [0, 0]
click at [6, 178] on icon at bounding box center [3, 181] width 6 height 6
click at [31, 240] on span "Publish" at bounding box center [24, 242] width 13 height 4
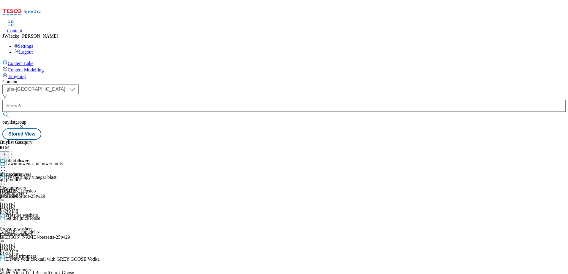
click at [6, 165] on icon at bounding box center [3, 168] width 6 height 6
click at [37, 233] on span "Un-publish" at bounding box center [27, 235] width 19 height 4
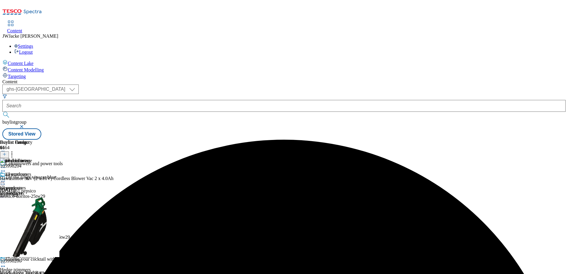
click at [9, 152] on div at bounding box center [4, 154] width 9 height 5
click at [7, 152] on icon at bounding box center [4, 154] width 4 height 4
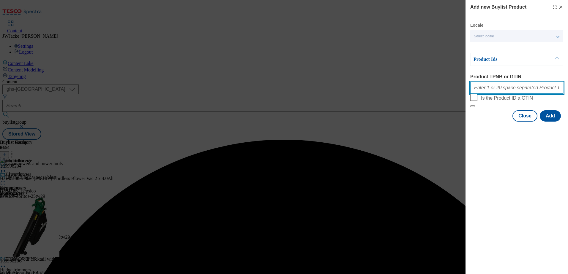
click at [501, 91] on input "Product TPNB or GTIN" at bounding box center [516, 88] width 93 height 12
paste input "105288495 105539714 105288647 105297214 105960571 105539715 106119317 105960891…"
type input "105288495 105539714 105288647 105297214 105960571 105539715 106119317 105960891…"
click at [545, 122] on button "Add" at bounding box center [550, 115] width 21 height 11
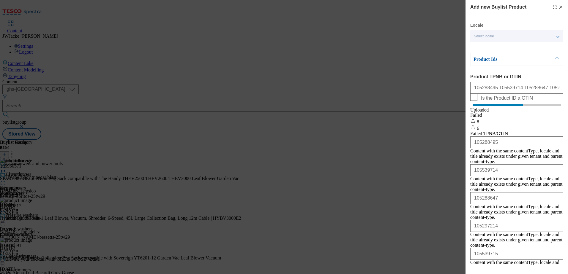
scroll to position [39, 0]
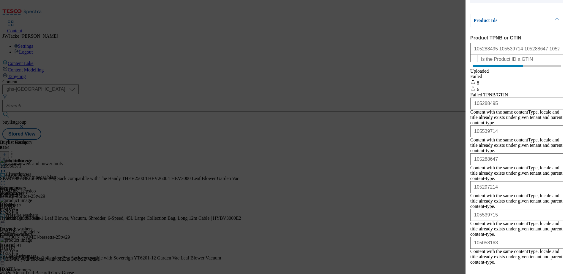
click at [522, 274] on button "Close" at bounding box center [524, 279] width 25 height 11
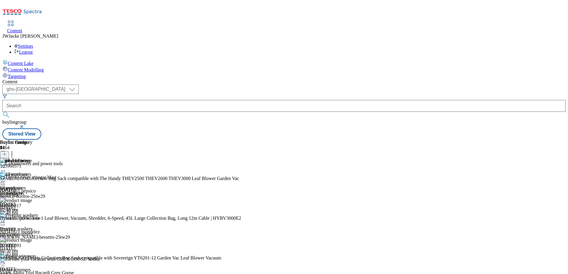
scroll to position [0, 0]
click at [15, 151] on icon at bounding box center [12, 154] width 6 height 6
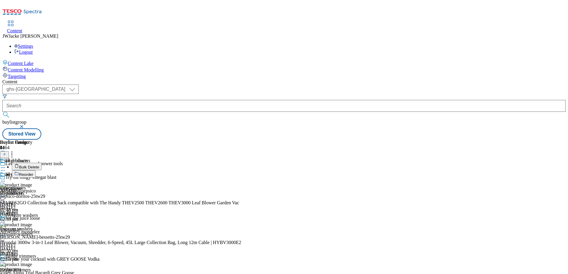
click at [33, 173] on span "Reorder" at bounding box center [26, 175] width 14 height 4
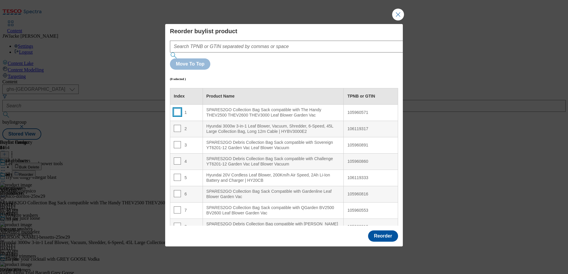
click at [178, 109] on input "Modal" at bounding box center [177, 112] width 7 height 7
checkbox input "true"
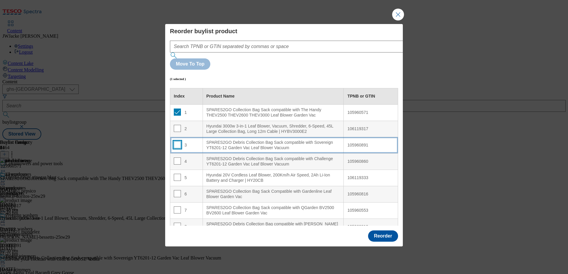
click at [177, 141] on input "Modal" at bounding box center [177, 144] width 7 height 7
checkbox input "true"
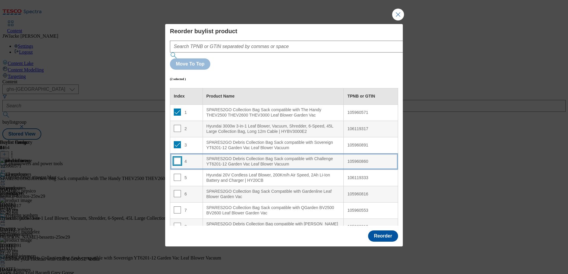
click at [178, 158] on input "Modal" at bounding box center [177, 161] width 7 height 7
checkbox input "true"
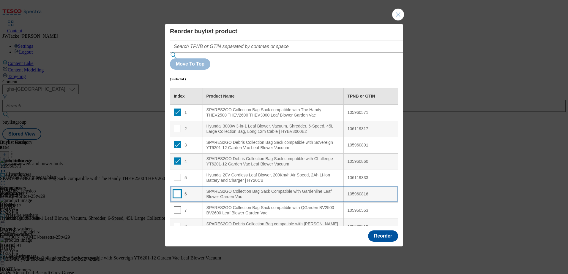
click at [177, 190] on input "Modal" at bounding box center [177, 193] width 7 height 7
checkbox input "true"
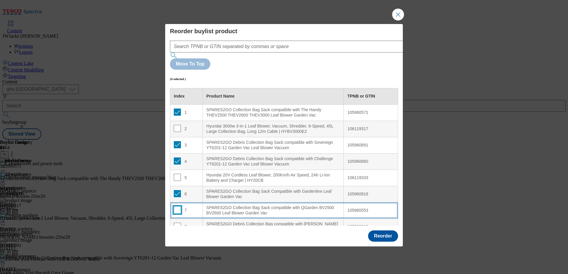
click at [176, 207] on input "Modal" at bounding box center [177, 210] width 7 height 7
checkbox input "true"
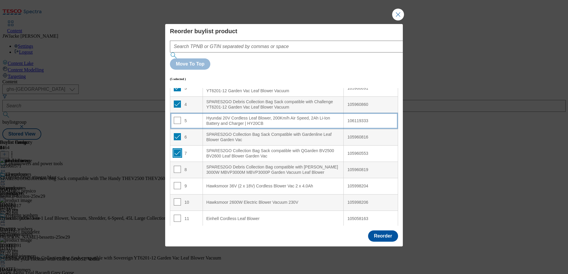
scroll to position [59, 0]
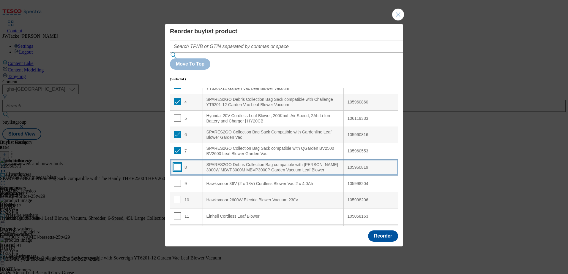
click at [175, 164] on input "Modal" at bounding box center [177, 167] width 7 height 7
checkbox input "true"
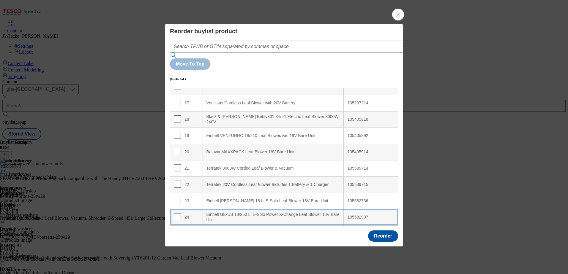
click at [256, 212] on div "Einhell GE-UB 18/250 Li E-Solo Power X-Change Leaf Blower 18V Bare Unit" at bounding box center [273, 217] width 134 height 10
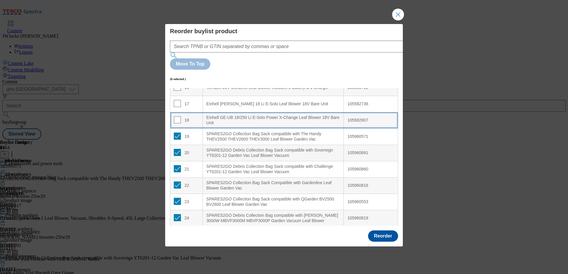
scroll to position [271, 0]
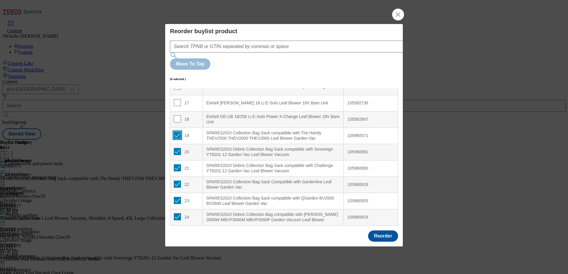
click at [178, 132] on input "Modal" at bounding box center [177, 135] width 7 height 7
checkbox input "false"
click at [175, 148] on input "Modal" at bounding box center [177, 151] width 7 height 7
checkbox input "false"
click at [178, 165] on input "Modal" at bounding box center [177, 168] width 7 height 7
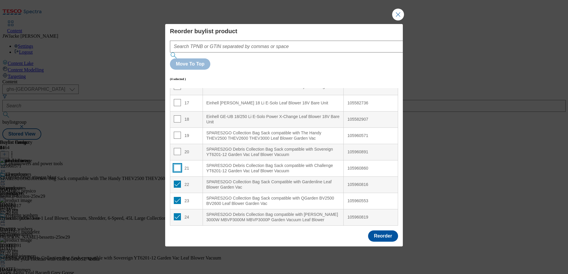
checkbox input "false"
drag, startPoint x: 177, startPoint y: 167, endPoint x: 178, endPoint y: 177, distance: 9.8
click at [177, 181] on input "Modal" at bounding box center [177, 184] width 7 height 7
checkbox input "false"
click at [175, 197] on input "Modal" at bounding box center [177, 200] width 7 height 7
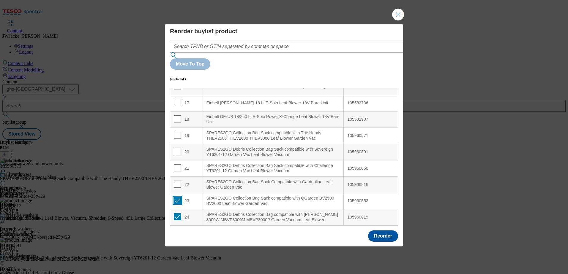
checkbox input "false"
click at [177, 214] on input "Modal" at bounding box center [177, 217] width 7 height 7
checkbox input "false"
click at [375, 231] on button "Reorder" at bounding box center [383, 236] width 30 height 11
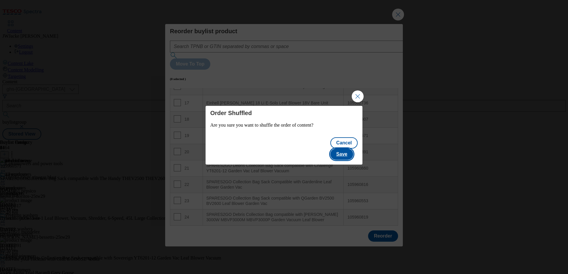
click at [345, 150] on button "Save" at bounding box center [341, 154] width 23 height 11
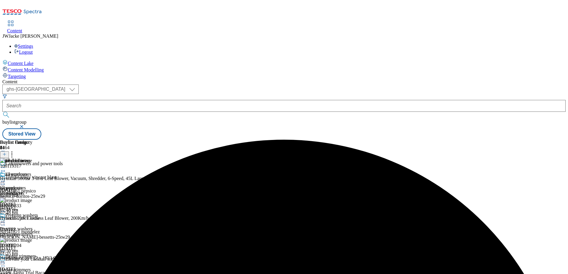
scroll to position [1010, 0]
click at [7, 152] on icon at bounding box center [4, 154] width 4 height 4
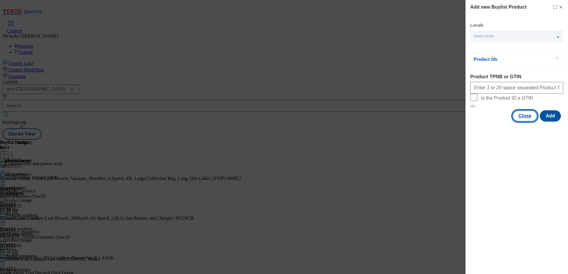
click at [522, 122] on button "Close" at bounding box center [524, 115] width 25 height 11
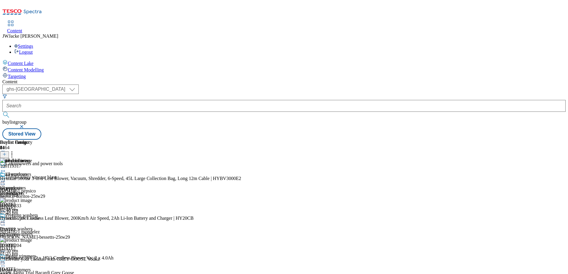
click at [15, 151] on icon at bounding box center [12, 154] width 6 height 6
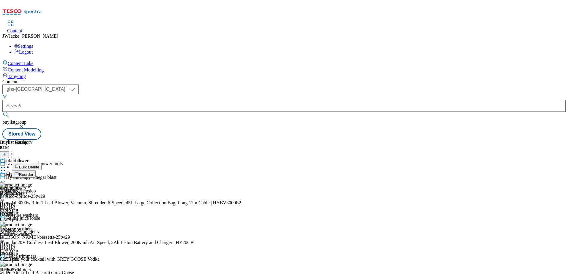
click at [268, 170] on li "Reorder" at bounding box center [140, 173] width 256 height 7
click at [33, 173] on span "Reorder" at bounding box center [26, 175] width 14 height 4
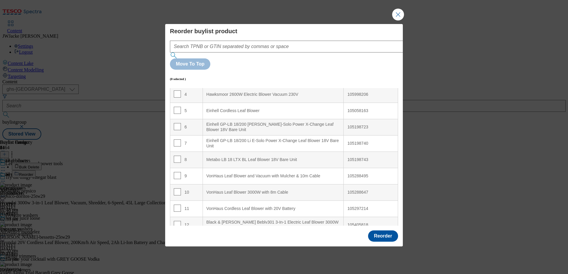
scroll to position [89, 0]
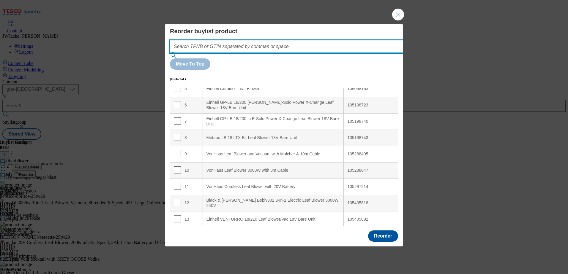
click at [289, 53] on input "Modal" at bounding box center [295, 47] width 251 height 12
paste input "105288495"
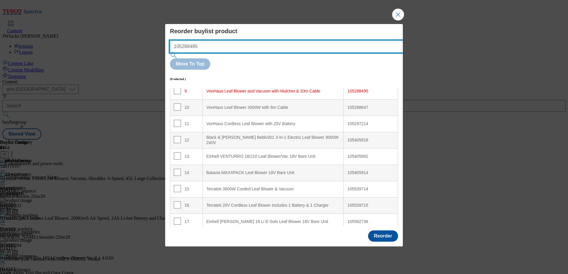
scroll to position [152, 0]
type input "105288495"
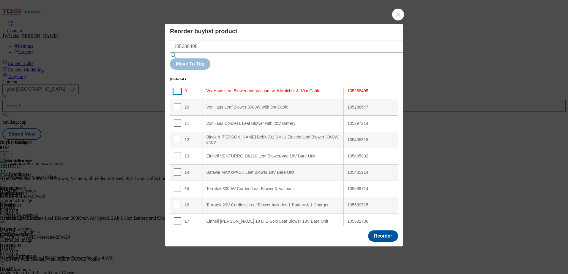
click at [179, 87] on input "Modal" at bounding box center [177, 90] width 7 height 7
checkbox input "true"
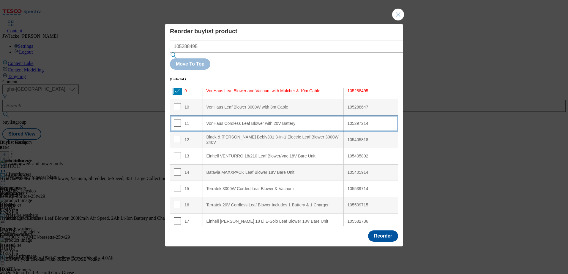
scroll to position [0, 0]
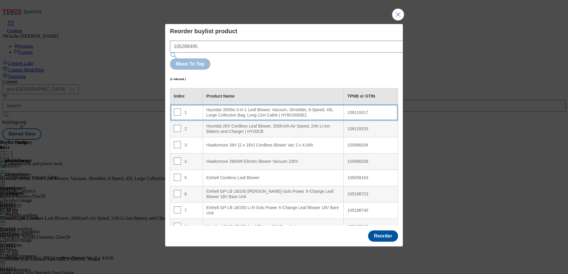
click at [226, 108] on div "Hyundai 3000w 3-in-1 Leaf Blower, Vacuum, Shredder, 6-Speed, 45L Large Collecti…" at bounding box center [273, 113] width 134 height 10
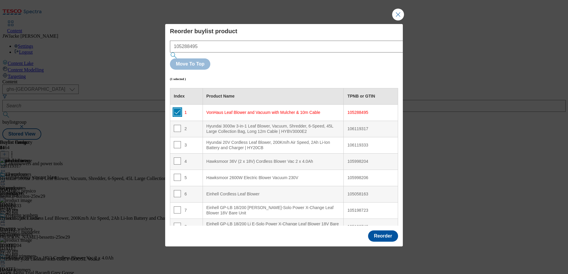
click at [178, 109] on input "Modal" at bounding box center [177, 112] width 7 height 7
checkbox input "false"
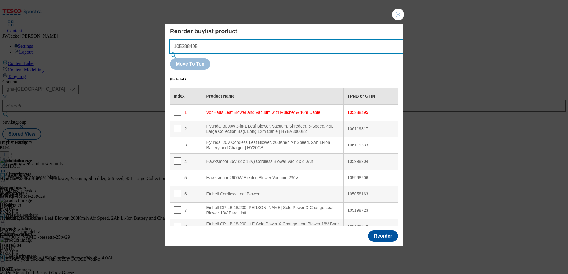
drag, startPoint x: 251, startPoint y: 60, endPoint x: 179, endPoint y: 56, distance: 72.0
click at [179, 53] on input "105288495" at bounding box center [295, 47] width 251 height 12
paste input "105539714"
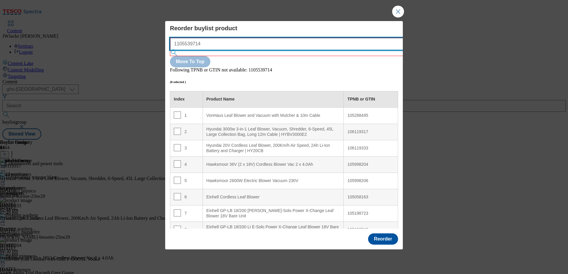
drag, startPoint x: 241, startPoint y: 55, endPoint x: 148, endPoint y: 52, distance: 92.7
click at [148, 52] on div "Reorder buylist product 1105539714 Move To Top Following TPNB or GTIN not avail…" at bounding box center [284, 137] width 568 height 274
paste input "Modal"
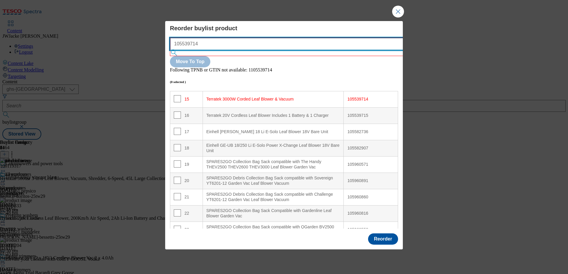
scroll to position [250, 0]
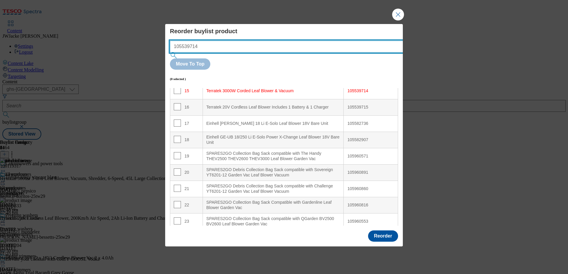
type input "105539714"
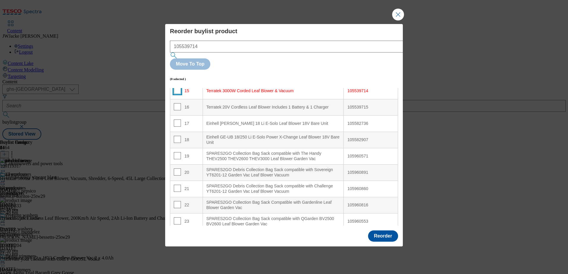
click at [178, 87] on input "Modal" at bounding box center [177, 90] width 7 height 7
checkbox input "true"
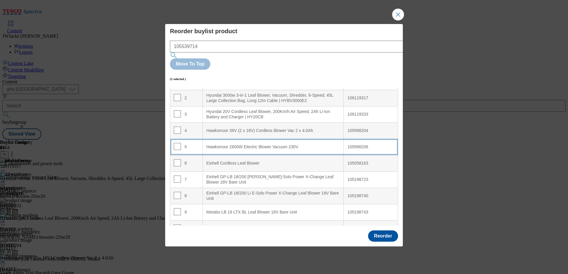
scroll to position [0, 0]
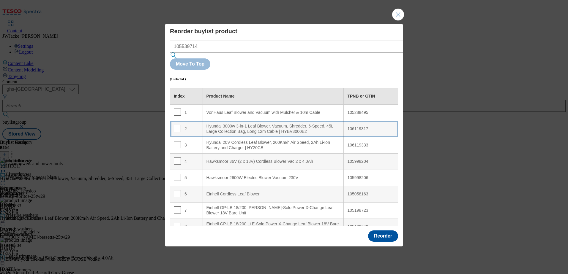
click at [233, 124] on div "Hyundai 3000w 3-in-1 Leaf Blower, Vacuum, Shredder, 6-Speed, 45L Large Collecti…" at bounding box center [273, 129] width 134 height 10
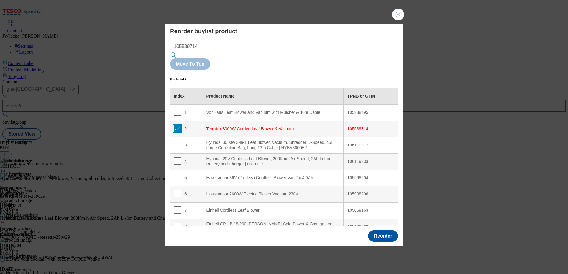
click at [176, 125] on input "Modal" at bounding box center [177, 128] width 7 height 7
checkbox input "false"
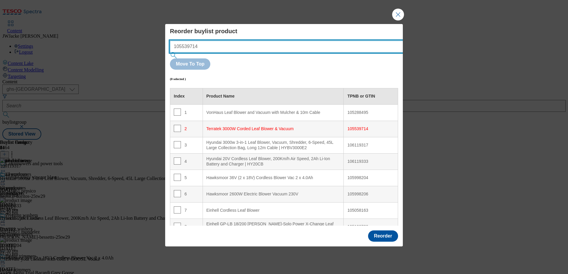
drag, startPoint x: 249, startPoint y: 61, endPoint x: 142, endPoint y: 55, distance: 107.1
click at [142, 55] on div "Reorder buylist product 105539714 Move To Top (0 selected ) Index Product Name …" at bounding box center [284, 137] width 568 height 274
paste input "288647"
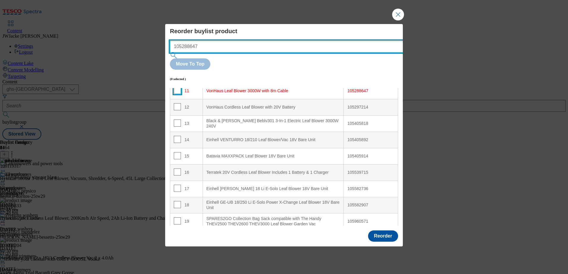
type input "105288647"
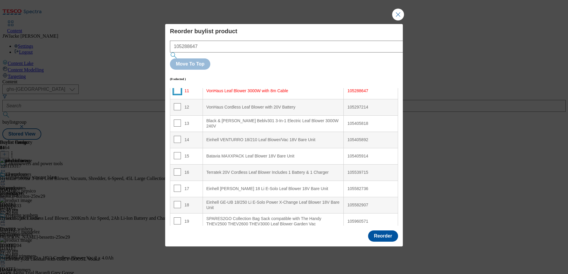
click at [177, 87] on input "Modal" at bounding box center [177, 90] width 7 height 7
checkbox input "true"
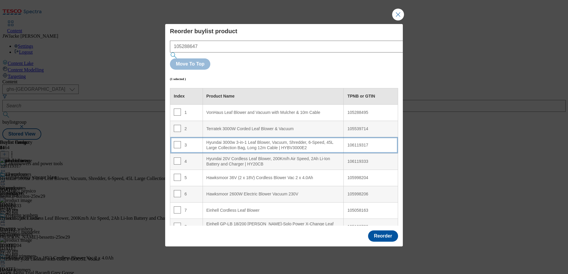
click at [222, 140] on div "Hyundai 3000w 3-in-1 Leaf Blower, Vacuum, Shredder, 6-Speed, 45L Large Collecti…" at bounding box center [273, 145] width 134 height 10
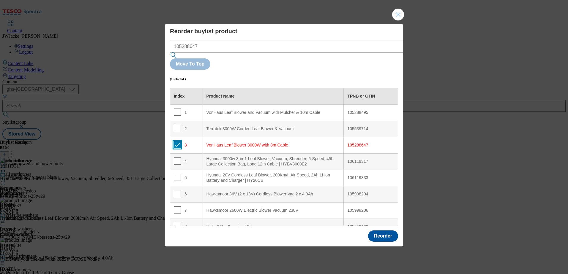
click at [179, 141] on input "Modal" at bounding box center [177, 144] width 7 height 7
checkbox input "false"
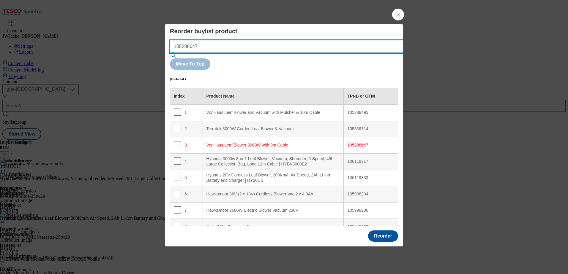
drag, startPoint x: 223, startPoint y: 63, endPoint x: 132, endPoint y: 52, distance: 91.5
click at [132, 52] on div "Reorder buylist product 105288647 Move To Top (0 selected ) Index Product Name …" at bounding box center [284, 137] width 568 height 274
paste input "97214"
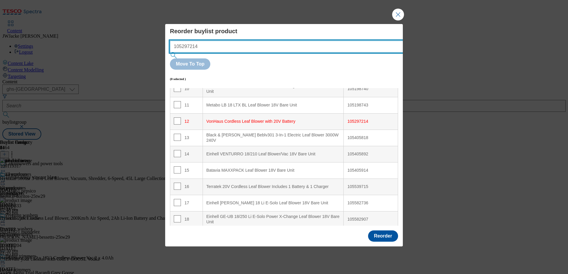
scroll to position [201, 0]
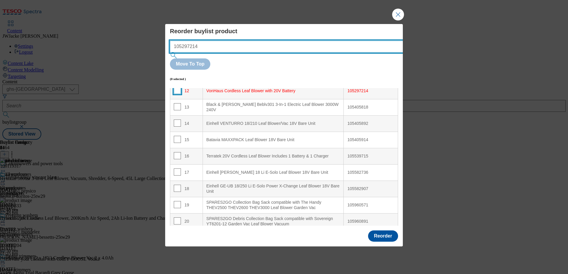
type input "105297214"
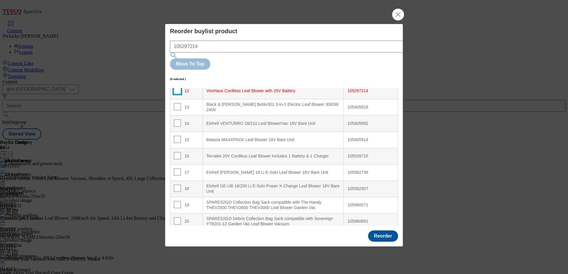
click at [176, 87] on input "Modal" at bounding box center [177, 90] width 7 height 7
checkbox input "true"
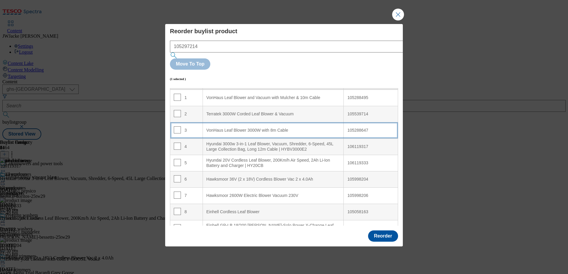
scroll to position [0, 0]
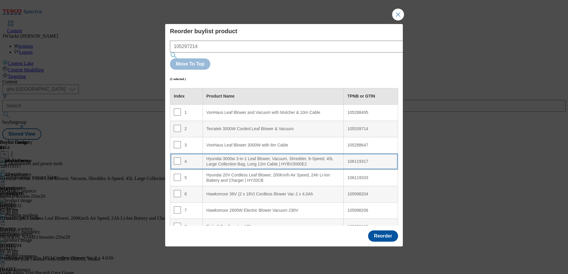
click at [231, 157] on div "Hyundai 3000w 3-in-1 Leaf Blower, Vacuum, Shredder, 6-Speed, 45L Large Collecti…" at bounding box center [273, 162] width 134 height 10
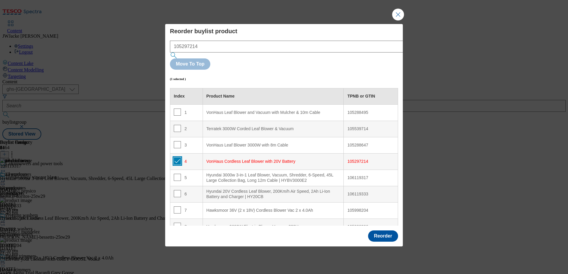
click at [176, 158] on input "Modal" at bounding box center [177, 161] width 7 height 7
checkbox input "false"
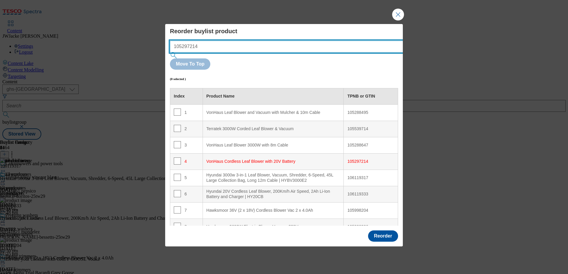
drag, startPoint x: 247, startPoint y: 58, endPoint x: 165, endPoint y: 57, distance: 82.3
click at [165, 57] on div "Reorder buylist product 105297214 Move To Top (0 selected ) Index Product Name …" at bounding box center [284, 137] width 568 height 274
paste input "539715"
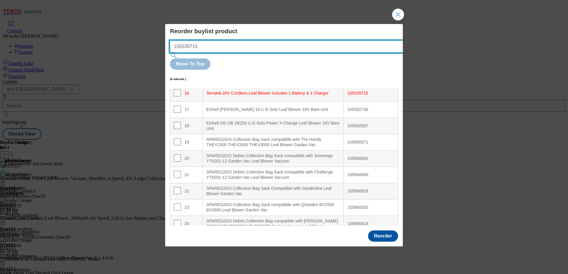
scroll to position [267, 0]
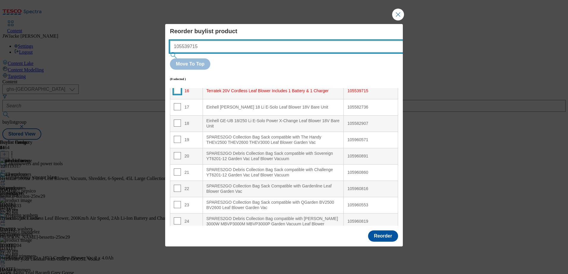
type input "105539715"
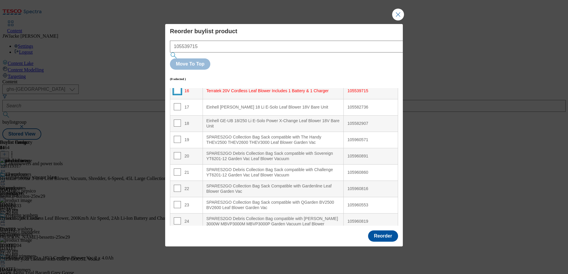
click at [177, 87] on input "Modal" at bounding box center [177, 90] width 7 height 7
checkbox input "true"
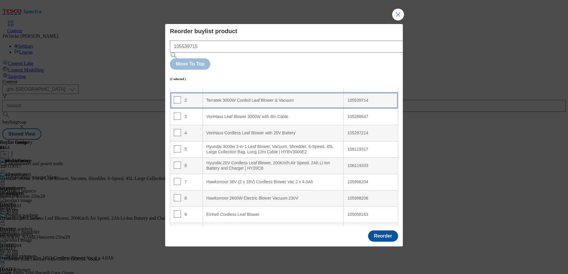
scroll to position [0, 0]
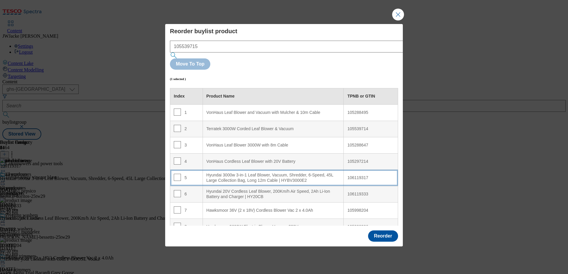
click at [237, 173] on div "Hyundai 3000w 3-in-1 Leaf Blower, Vacuum, Shredder, 6-Speed, 45L Large Collecti…" at bounding box center [273, 178] width 134 height 10
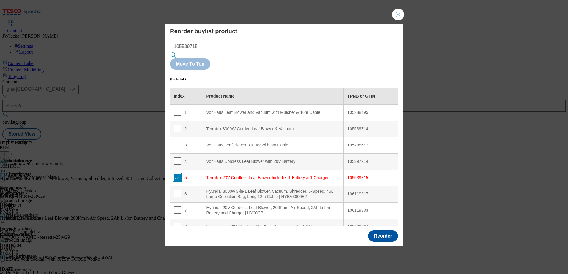
click at [178, 174] on input "Modal" at bounding box center [177, 177] width 7 height 7
checkbox input "false"
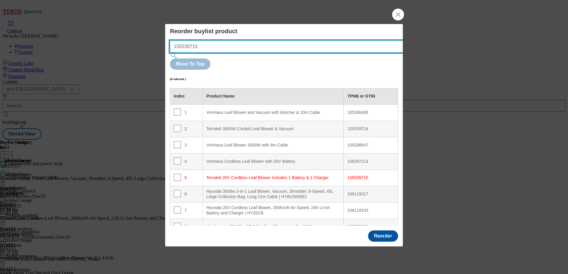
drag, startPoint x: 215, startPoint y: 59, endPoint x: 163, endPoint y: 54, distance: 51.9
click at [163, 54] on div "Reorder buylist product 105539715 Move To Top (0 selected ) Index Product Name …" at bounding box center [284, 137] width 568 height 274
paste input "6119317"
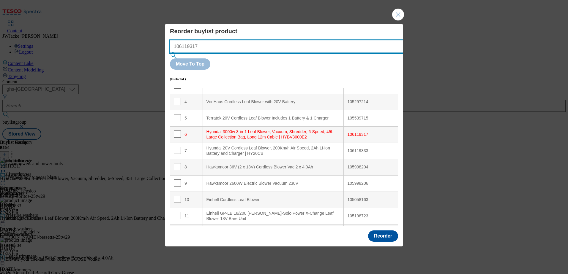
scroll to position [14, 0]
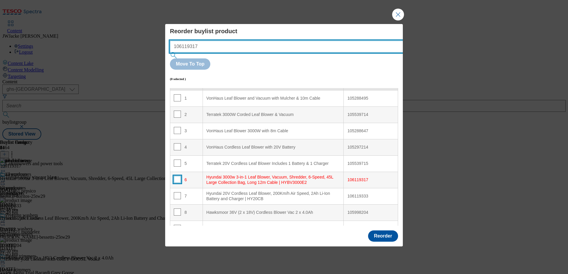
type input "106119317"
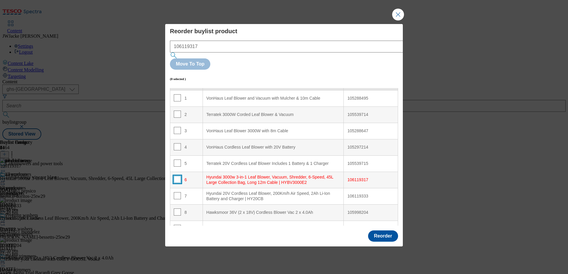
click at [177, 176] on input "Modal" at bounding box center [177, 179] width 7 height 7
click at [178, 176] on input "Modal" at bounding box center [177, 179] width 7 height 7
checkbox input "false"
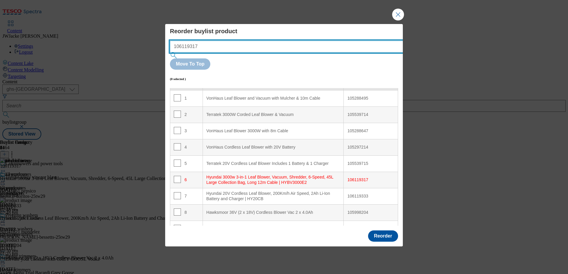
click at [262, 53] on input "106119317" at bounding box center [295, 47] width 251 height 12
drag, startPoint x: 262, startPoint y: 60, endPoint x: 127, endPoint y: 60, distance: 134.5
click at [127, 60] on div "Reorder buylist product 106119317 Move To Top (0 selected ) Index Product Name …" at bounding box center [284, 137] width 568 height 274
paste input "5058163"
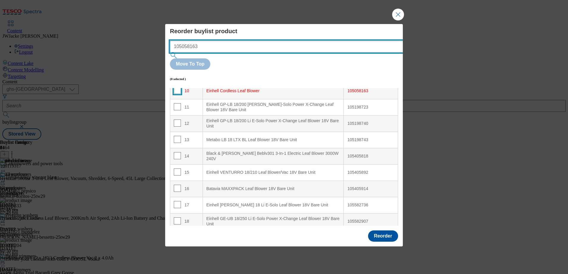
type input "105058163"
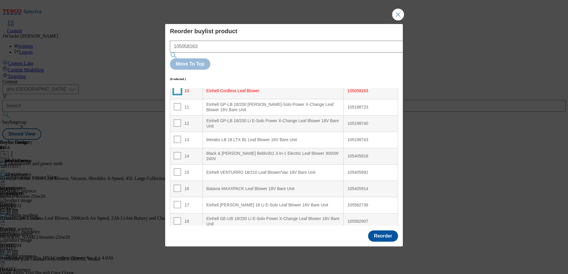
click at [177, 87] on input "Modal" at bounding box center [177, 90] width 7 height 7
checkbox input "true"
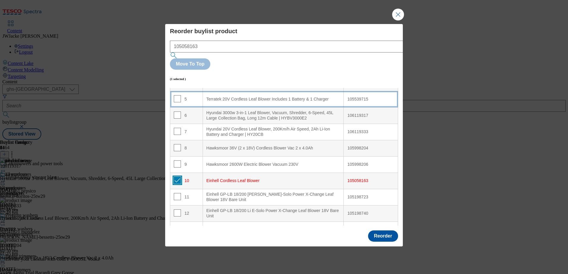
scroll to position [20, 0]
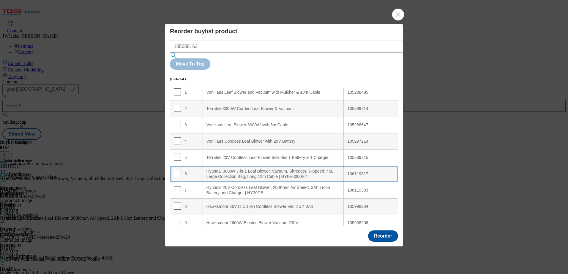
click at [230, 169] on div "Hyundai 3000w 3-in-1 Leaf Blower, Vacuum, Shredder, 6-Speed, 45L Large Collecti…" at bounding box center [273, 174] width 134 height 10
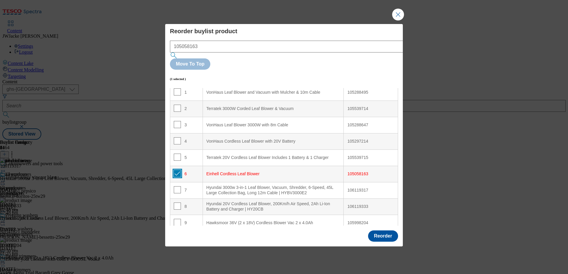
click at [178, 170] on input "Modal" at bounding box center [177, 173] width 7 height 7
checkbox input "false"
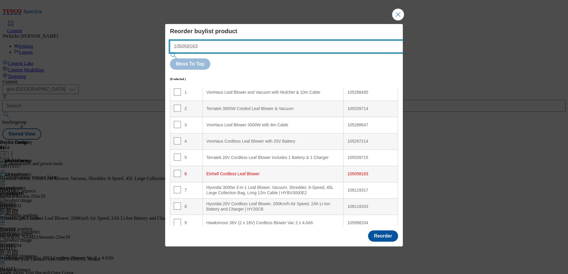
drag, startPoint x: 258, startPoint y: 60, endPoint x: 111, endPoint y: 47, distance: 147.9
click at [111, 47] on div "Reorder buylist product 105058163 Move To Top (0 selected ) Index Product Name …" at bounding box center [284, 137] width 568 height 274
paste input "611933"
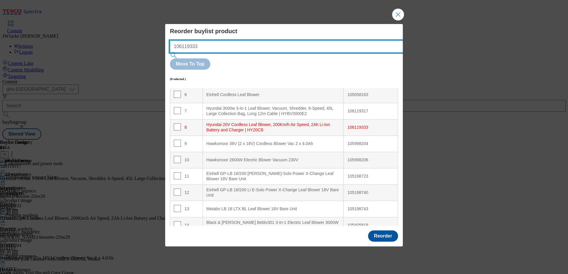
scroll to position [136, 0]
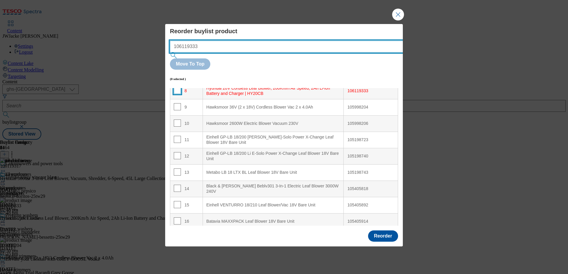
type input "106119333"
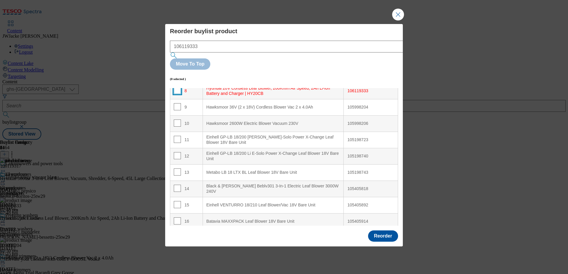
click at [176, 87] on input "Modal" at bounding box center [177, 90] width 7 height 7
checkbox input "true"
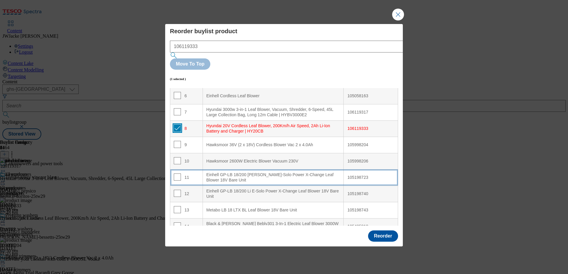
scroll to position [47, 0]
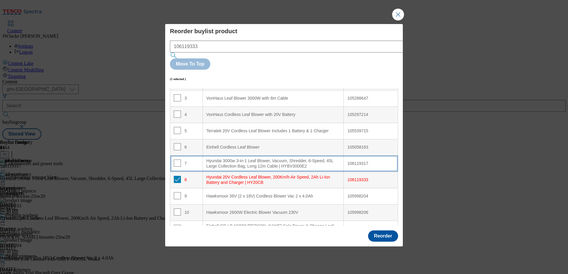
click at [236, 159] on div "Hyundai 3000w 3-in-1 Leaf Blower, Vacuum, Shredder, 6-Speed, 45L Large Collecti…" at bounding box center [273, 164] width 134 height 10
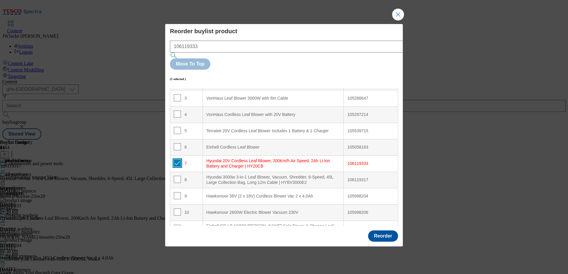
click at [179, 160] on input "Modal" at bounding box center [177, 163] width 7 height 7
checkbox input "false"
click at [386, 231] on button "Reorder" at bounding box center [383, 236] width 30 height 11
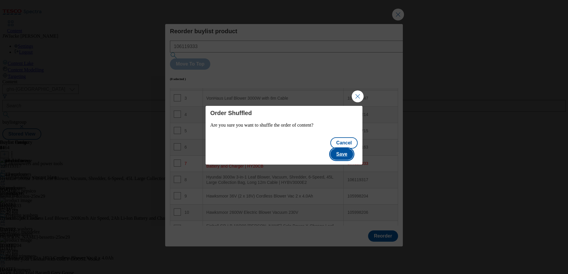
click at [347, 149] on button "Save" at bounding box center [341, 154] width 23 height 11
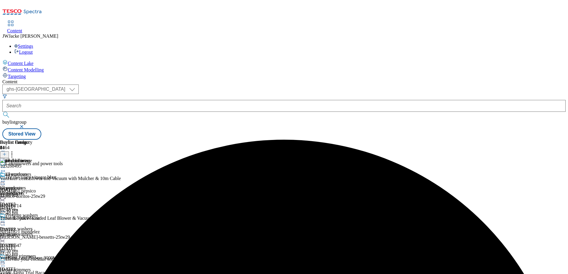
scroll to position [467, 0]
click at [6, 178] on icon at bounding box center [3, 181] width 6 height 6
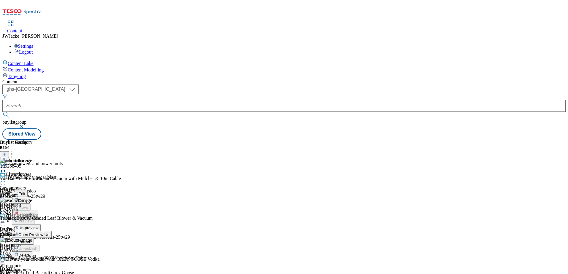
click at [31, 240] on span "Publish" at bounding box center [24, 242] width 13 height 4
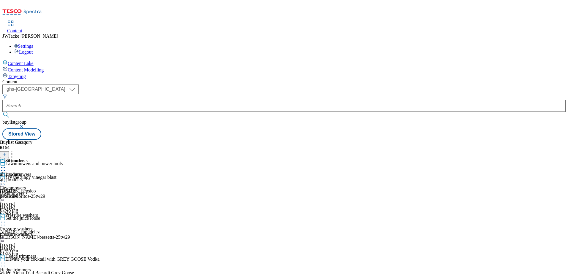
click at [6, 165] on icon at bounding box center [3, 168] width 6 height 6
click at [37, 233] on span "Un-publish" at bounding box center [27, 235] width 19 height 4
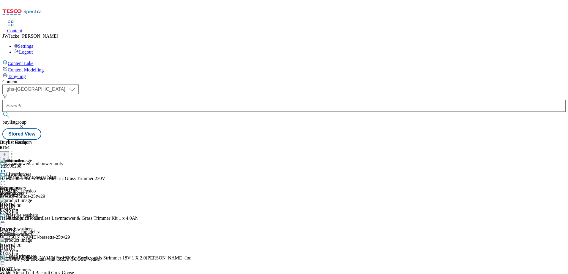
click at [6, 178] on icon at bounding box center [3, 181] width 6 height 6
click at [529, 140] on div "Buylist Group 6164 Lawnmowers and power tools Try the zingy vinegar blast Ad541…" at bounding box center [283, 140] width 563 height 0
click at [7, 152] on icon at bounding box center [4, 154] width 4 height 4
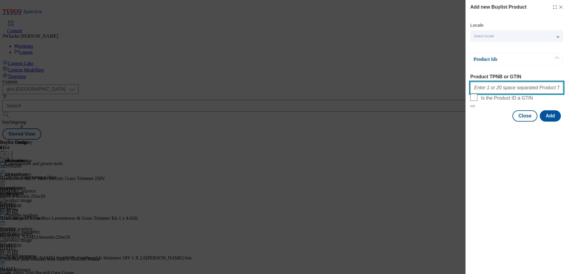
click at [510, 91] on input "Product TPNB or GTIN" at bounding box center [516, 88] width 93 height 12
paste input "105539708 111265170 105539755 111265081 105539711 105539719"
type input "105539708 111265170 105539755 111265081 105539711 105539719"
click at [548, 122] on button "Add" at bounding box center [550, 115] width 21 height 11
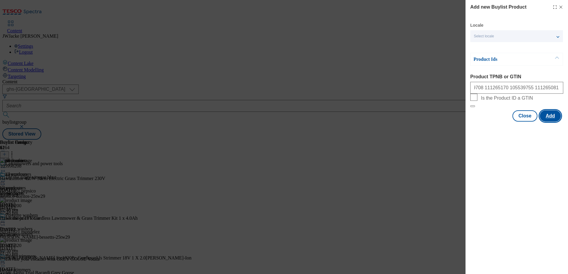
scroll to position [0, 0]
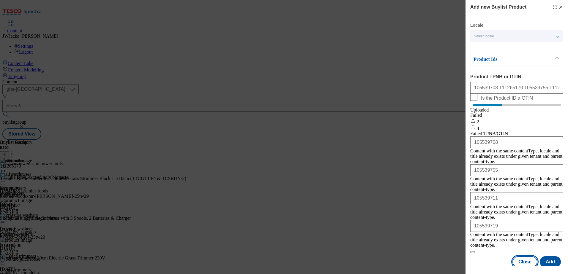
click at [524, 257] on button "Close" at bounding box center [524, 262] width 25 height 11
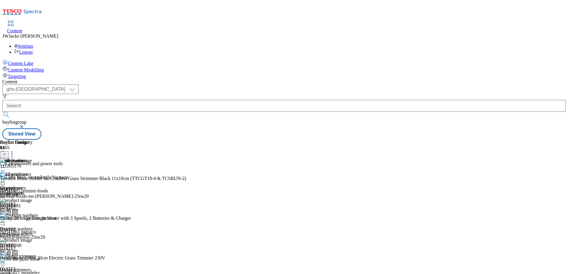
click at [342, 169] on div at bounding box center [171, 172] width 342 height 7
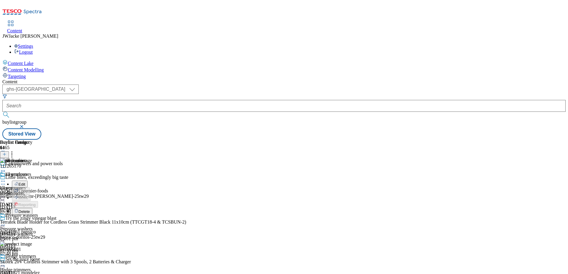
click at [30, 210] on span "Delete" at bounding box center [24, 212] width 12 height 4
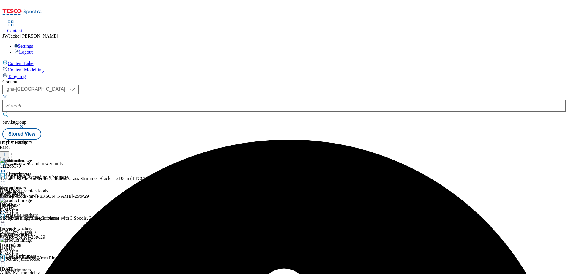
click at [6, 178] on icon at bounding box center [3, 181] width 6 height 6
click at [38, 226] on span "Un-preview" at bounding box center [28, 228] width 20 height 4
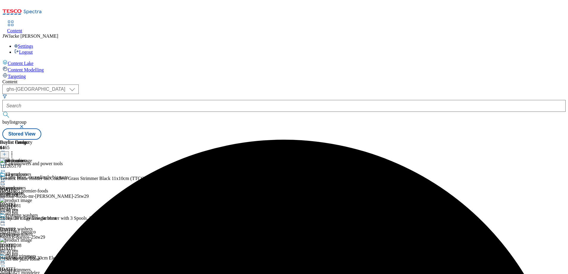
click at [6, 169] on icon at bounding box center [3, 172] width 6 height 6
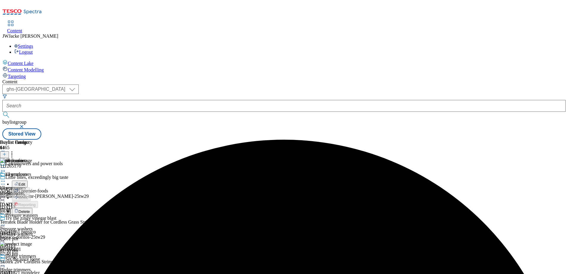
click at [30, 210] on span "Delete" at bounding box center [24, 212] width 12 height 4
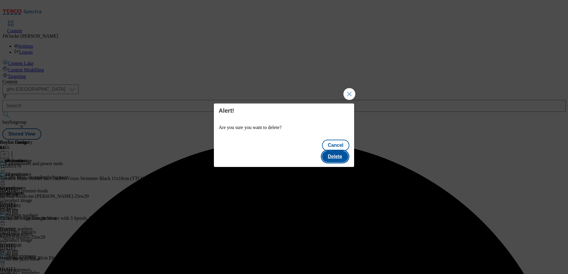
click at [340, 151] on button "Delete" at bounding box center [335, 156] width 26 height 11
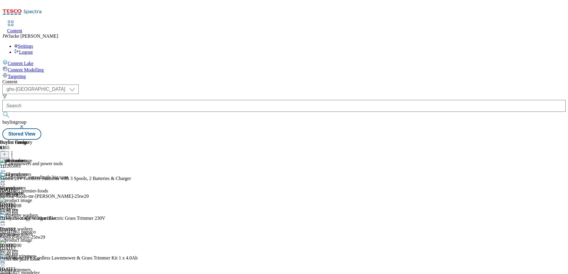
click at [12, 152] on circle at bounding box center [12, 152] width 1 height 1
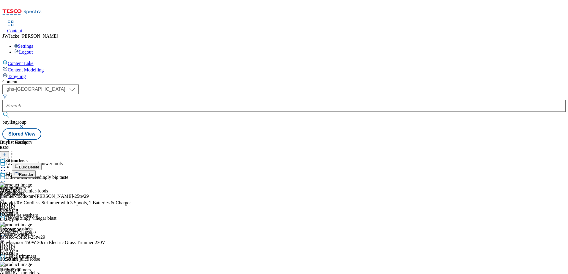
click at [36, 170] on button "Reorder" at bounding box center [24, 173] width 24 height 7
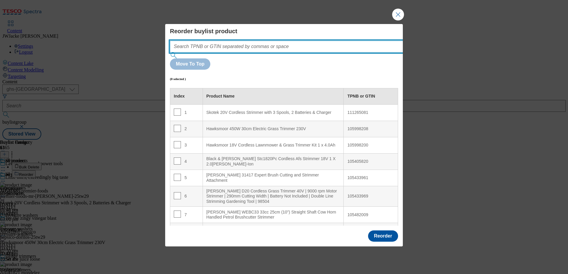
click at [254, 53] on input "Modal" at bounding box center [295, 47] width 251 height 12
paste input "105539708"
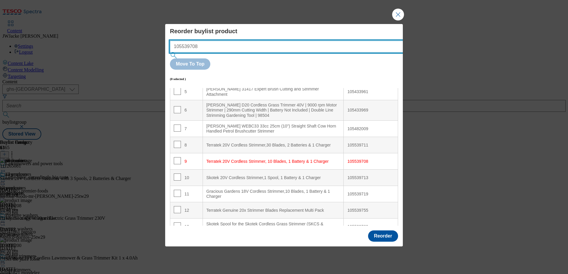
scroll to position [95, 0]
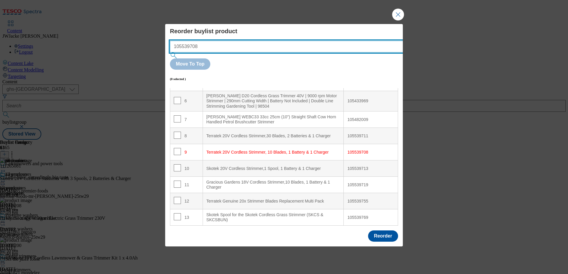
type input "105539708"
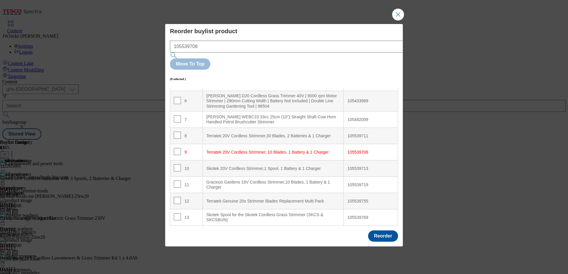
click at [174, 144] on td "9" at bounding box center [186, 152] width 33 height 16
click at [176, 148] on input "Modal" at bounding box center [177, 151] width 7 height 7
checkbox input "true"
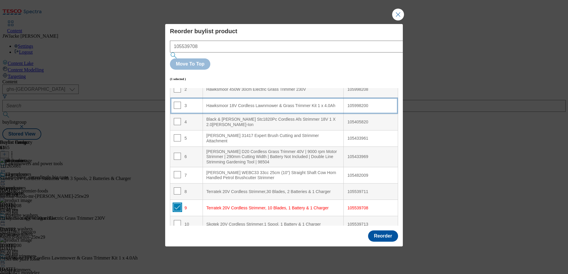
scroll to position [0, 0]
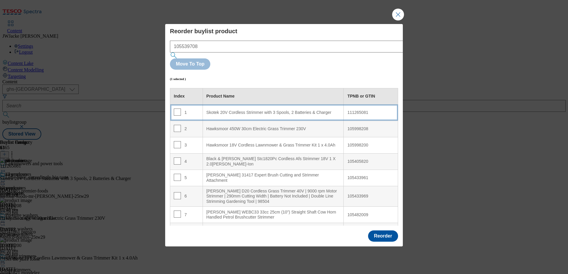
click at [225, 110] on div "Skotek 20V Cordless Strimmer with 3 Spools, 2 Batteries & Charger" at bounding box center [273, 112] width 134 height 5
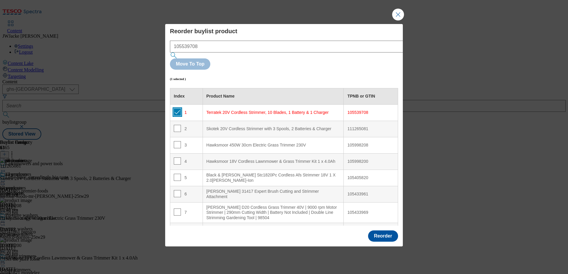
click at [178, 109] on input "Modal" at bounding box center [177, 112] width 7 height 7
checkbox input "false"
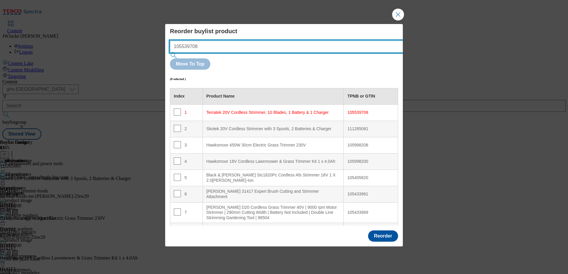
click at [246, 53] on input "105539708" at bounding box center [295, 47] width 251 height 12
drag, startPoint x: 246, startPoint y: 59, endPoint x: 154, endPoint y: 54, distance: 92.8
click at [154, 54] on div "Reorder buylist product 105539708 Move To Top (0 selected ) Index Product Name …" at bounding box center [284, 137] width 568 height 274
paste input "11265170"
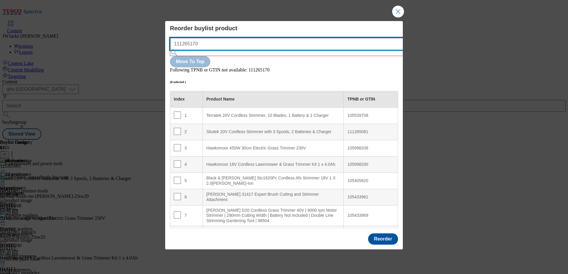
drag, startPoint x: 191, startPoint y: 51, endPoint x: 159, endPoint y: 46, distance: 32.8
click at [159, 46] on div "Reorder buylist product 111265170 Move To Top Following TPNB or GTIN not availa…" at bounding box center [284, 137] width 568 height 274
paste input "05539755"
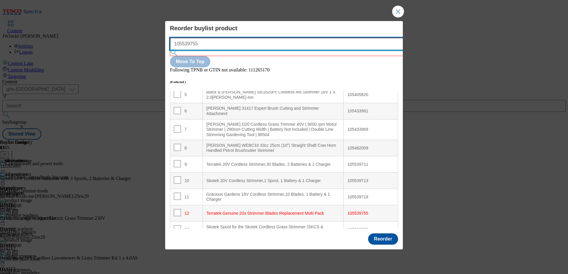
scroll to position [95, 0]
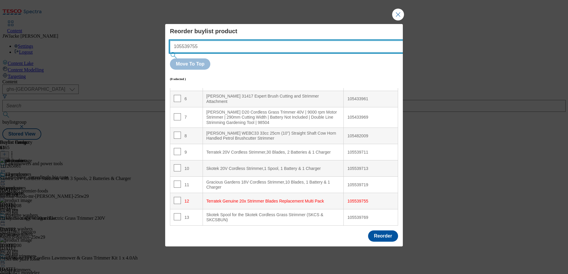
type input "105539755"
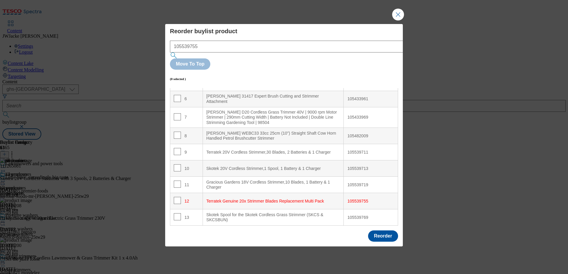
click at [176, 193] on td "12" at bounding box center [186, 201] width 33 height 16
click at [178, 197] on input "Modal" at bounding box center [177, 200] width 7 height 7
checkbox input "true"
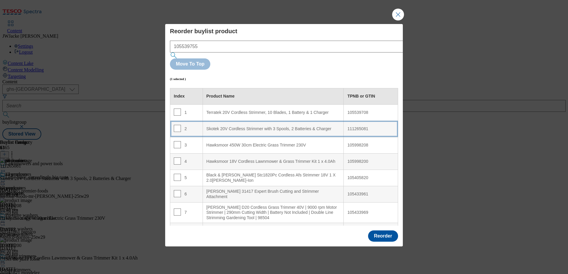
click at [217, 127] on div "Skotek 20V Cordless Strimmer with 3 Spools, 2 Batteries & Charger" at bounding box center [273, 129] width 134 height 5
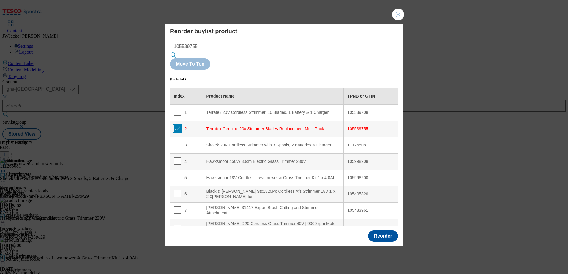
click at [178, 125] on input "Modal" at bounding box center [177, 128] width 7 height 7
checkbox input "false"
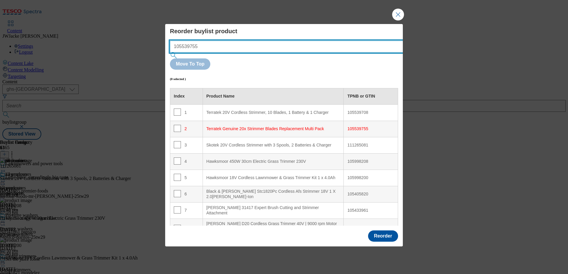
drag, startPoint x: 214, startPoint y: 58, endPoint x: 141, endPoint y: 49, distance: 73.0
click at [141, 49] on div "Reorder buylist product 105539755 Move To Top (0 selected ) Index Product Name …" at bounding box center [284, 137] width 568 height 274
paste input "11265081"
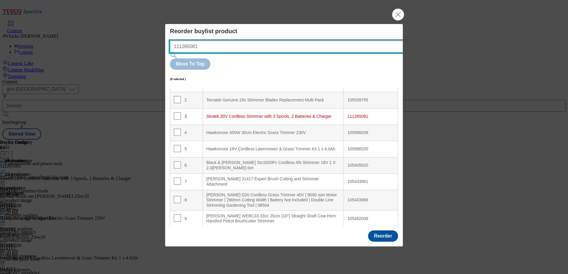
scroll to position [54, 0]
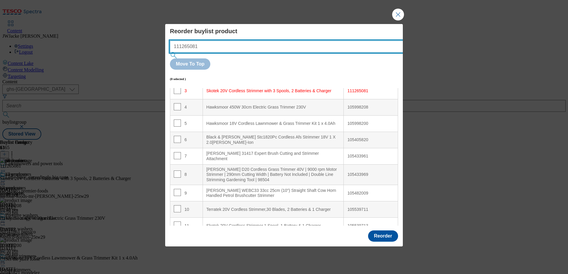
drag, startPoint x: 235, startPoint y: 56, endPoint x: 174, endPoint y: 56, distance: 60.6
click at [174, 53] on input "111265081" at bounding box center [295, 47] width 251 height 12
paste input "0553971"
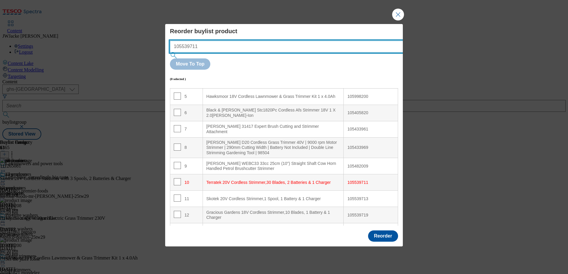
scroll to position [95, 0]
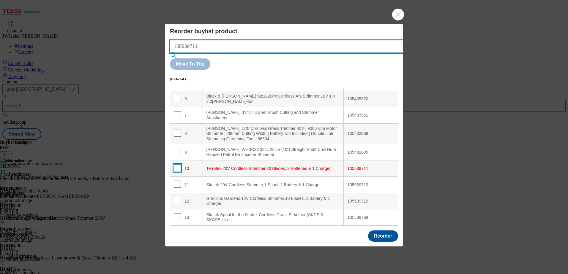
type input "105539711"
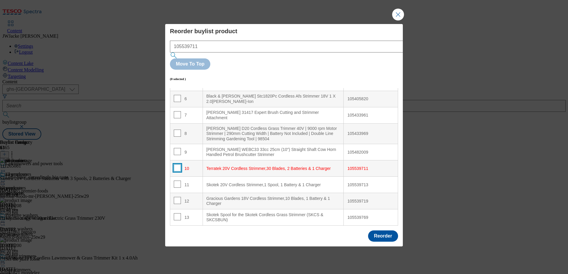
click at [176, 165] on input "Modal" at bounding box center [177, 168] width 7 height 7
checkbox input "true"
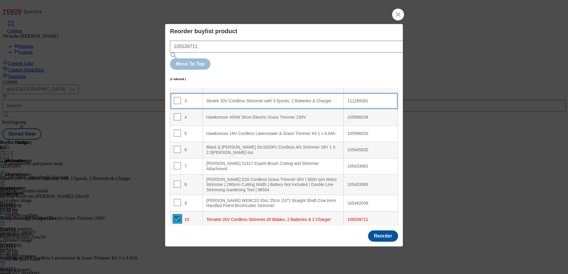
scroll to position [0, 0]
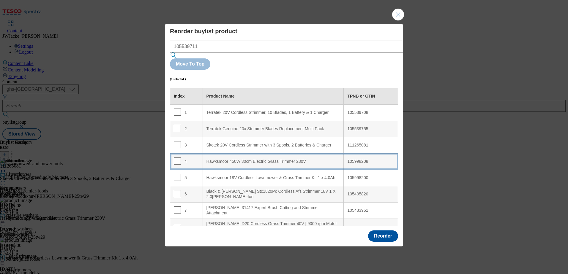
click at [231, 154] on 230V "Hawksmoor 450W 30cm Electric Grass Trimmer 230V" at bounding box center [273, 162] width 141 height 16
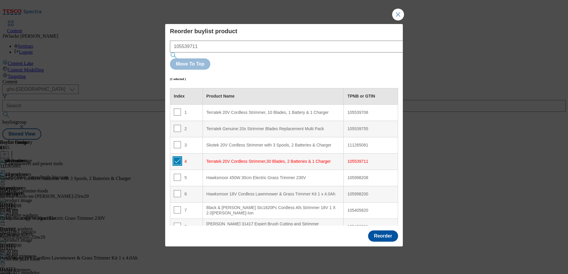
click at [176, 158] on input "Modal" at bounding box center [177, 161] width 7 height 7
checkbox input "false"
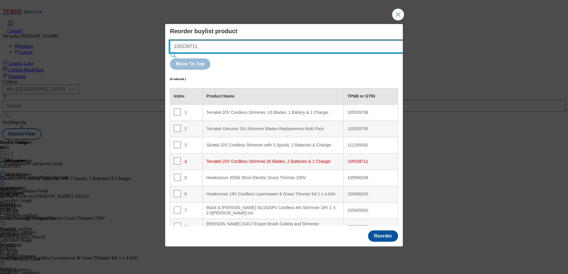
drag, startPoint x: 231, startPoint y: 60, endPoint x: 155, endPoint y: 53, distance: 76.0
click at [155, 53] on div "Reorder buylist product 105539711 Move To Top (0 selected ) Index Product Name …" at bounding box center [284, 137] width 568 height 274
paste input "9"
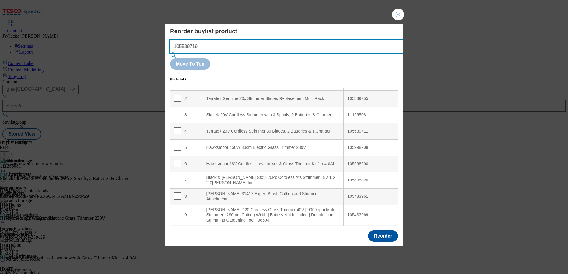
scroll to position [95, 0]
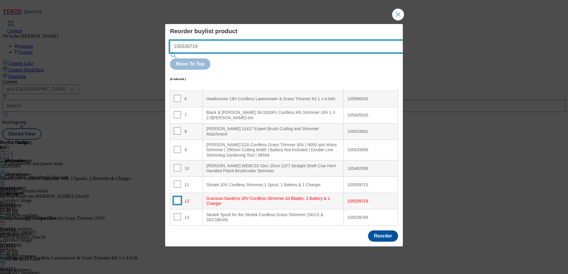
type input "105539719"
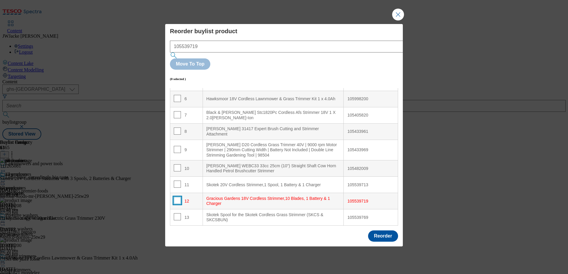
click at [174, 197] on input "Modal" at bounding box center [177, 200] width 7 height 7
checkbox input "true"
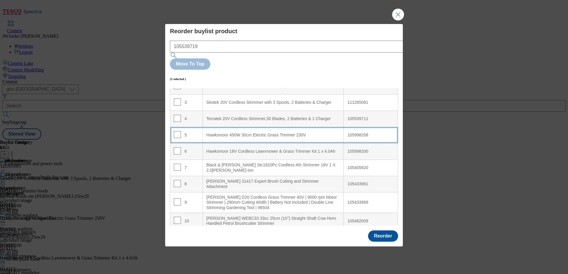
scroll to position [0, 0]
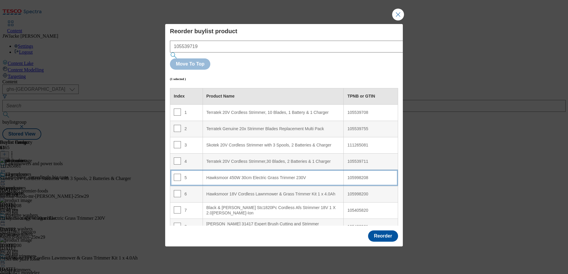
click at [218, 170] on 230V "Hawksmoor 450W 30cm Electric Grass Trimmer 230V" at bounding box center [273, 178] width 141 height 16
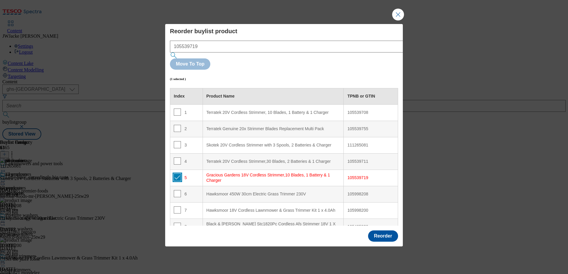
click at [176, 174] on input "Modal" at bounding box center [177, 177] width 7 height 7
checkbox input "false"
click at [386, 231] on button "Reorder" at bounding box center [383, 236] width 30 height 11
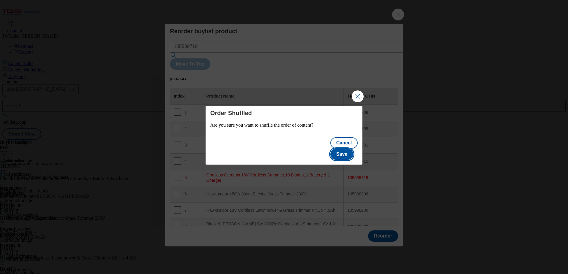
click at [343, 149] on button "Save" at bounding box center [341, 154] width 23 height 11
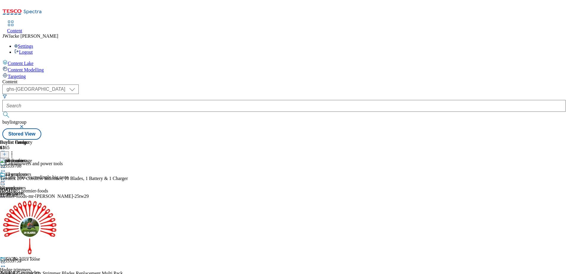
click at [15, 151] on icon at bounding box center [12, 154] width 6 height 6
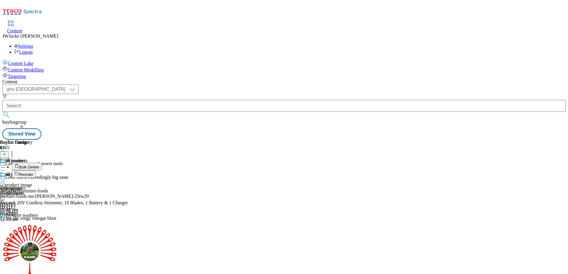
click at [342, 170] on li "Reorder" at bounding box center [177, 173] width 331 height 7
click at [33, 173] on span "Reorder" at bounding box center [26, 175] width 14 height 4
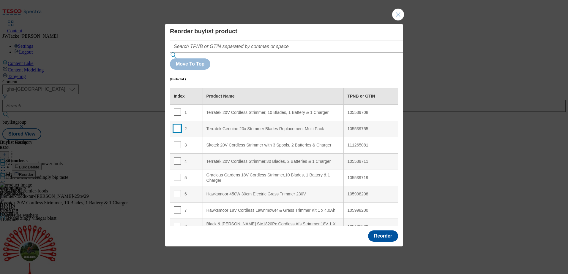
click at [177, 125] on input "Modal" at bounding box center [177, 128] width 7 height 7
checkbox input "true"
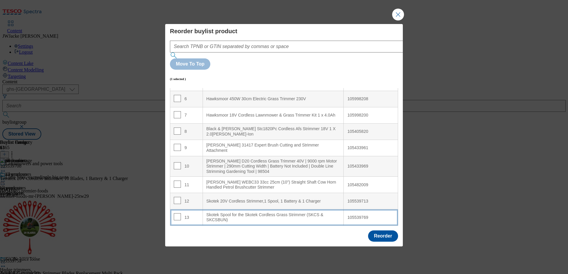
click at [251, 213] on div "Skotek Spool for the Skotek Cordless Grass Strimmer (SKCS & SKCSBUN)" at bounding box center [273, 218] width 134 height 10
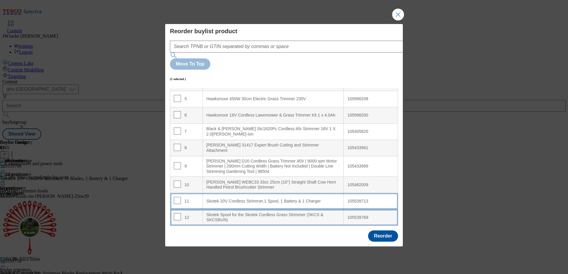
scroll to position [95, 0]
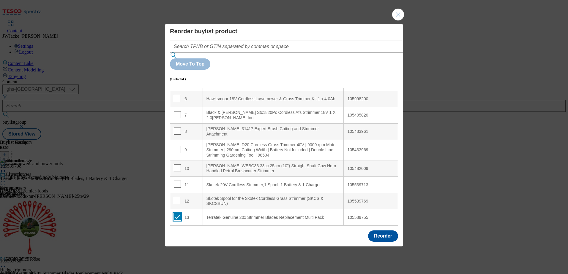
click at [178, 214] on input "Modal" at bounding box center [177, 217] width 7 height 7
click at [176, 214] on input "Modal" at bounding box center [177, 217] width 7 height 7
checkbox input "true"
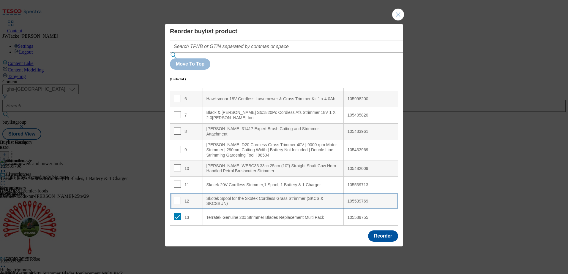
click at [238, 196] on div "Skotek Spool for the Skotek Cordless Grass Strimmer (SKCS & SKCSBUN)" at bounding box center [273, 201] width 134 height 10
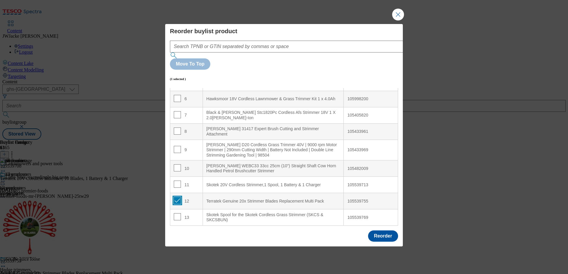
click at [176, 197] on input "Modal" at bounding box center [177, 200] width 7 height 7
checkbox input "false"
click at [380, 231] on button "Reorder" at bounding box center [383, 236] width 30 height 11
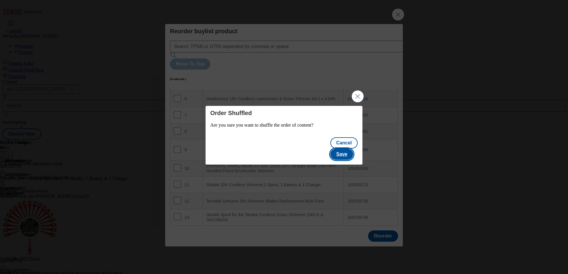
click at [345, 149] on button "Save" at bounding box center [341, 154] width 23 height 11
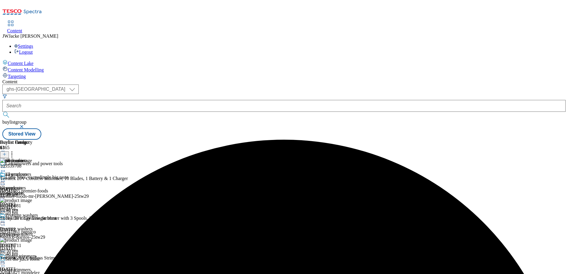
scroll to position [556, 0]
click at [32, 172] on div "all products" at bounding box center [16, 179] width 32 height 14
click at [32, 172] on div "all products all products all-products [DATE] 03:02 pm" at bounding box center [16, 192] width 32 height 41
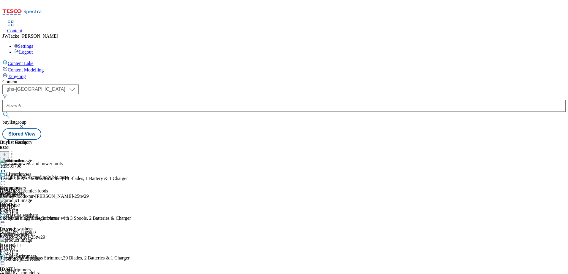
click at [4, 181] on circle at bounding box center [3, 181] width 1 height 1
click at [32, 219] on span "Preview" at bounding box center [25, 221] width 14 height 4
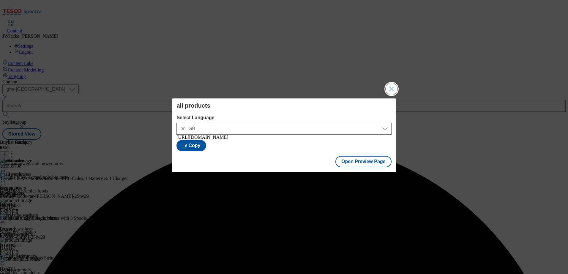
click at [392, 85] on button "Close Modal" at bounding box center [391, 89] width 12 height 12
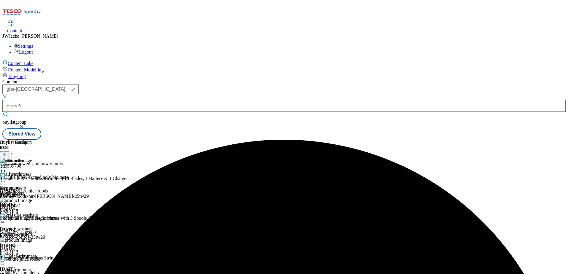
click at [32, 172] on div "all products all products all-products [DATE] 03:03 pm" at bounding box center [16, 192] width 32 height 41
click at [6, 178] on icon at bounding box center [3, 181] width 6 height 6
click at [34, 238] on button "Publish" at bounding box center [23, 241] width 22 height 7
